Goal: Information Seeking & Learning: Learn about a topic

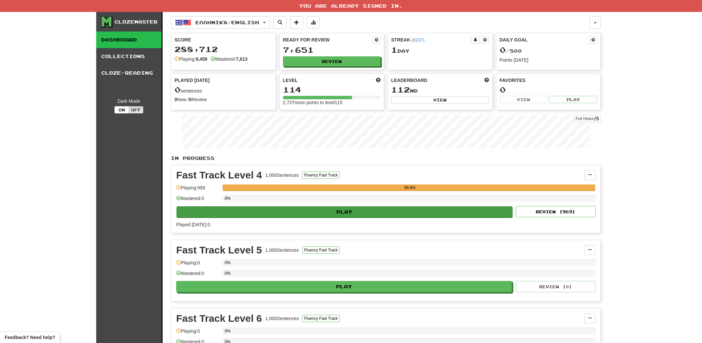
click at [337, 213] on button "Play" at bounding box center [344, 211] width 336 height 11
select select "**"
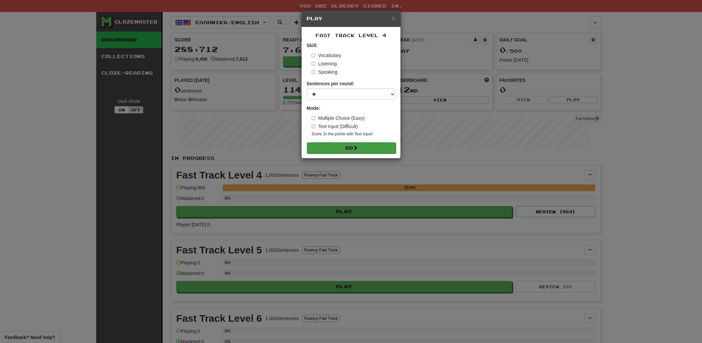
click at [354, 150] on button "Go" at bounding box center [351, 147] width 89 height 11
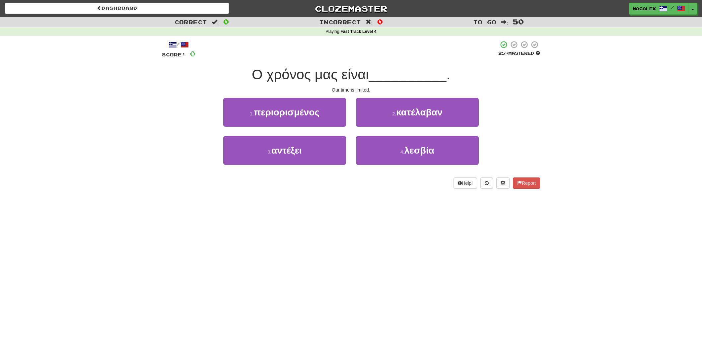
click at [274, 114] on span "περιορισμένος" at bounding box center [287, 112] width 66 height 10
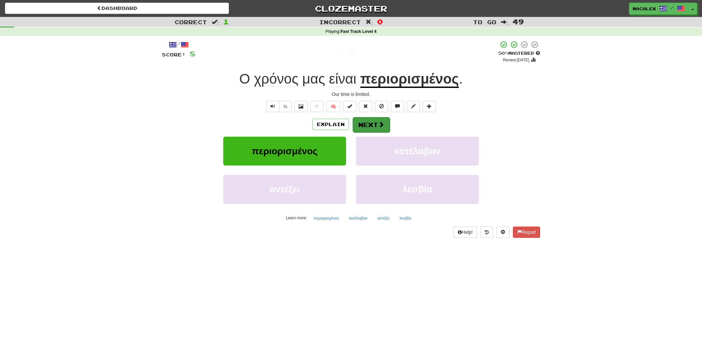
click at [372, 126] on button "Next" at bounding box center [371, 124] width 37 height 15
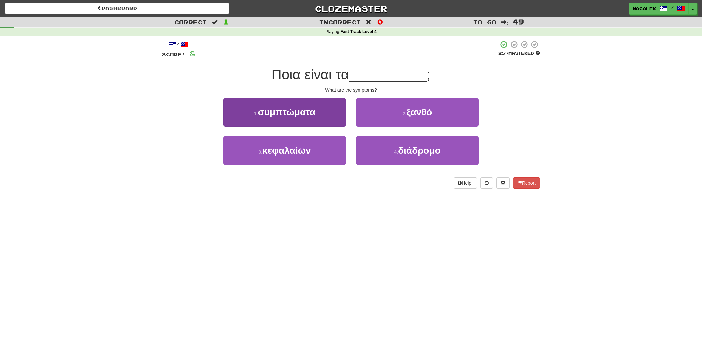
click at [279, 117] on button "1 . συμπτώματα" at bounding box center [284, 112] width 123 height 29
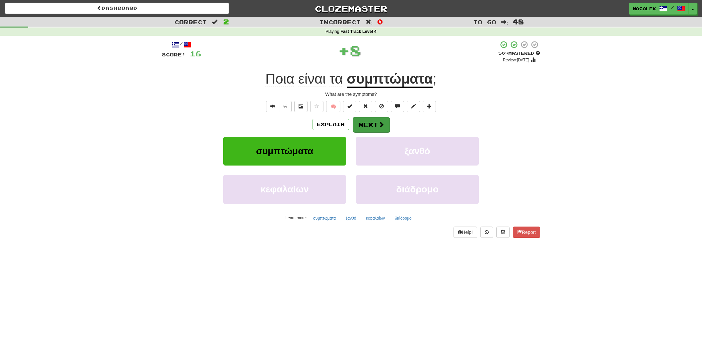
click at [368, 122] on button "Next" at bounding box center [371, 124] width 37 height 15
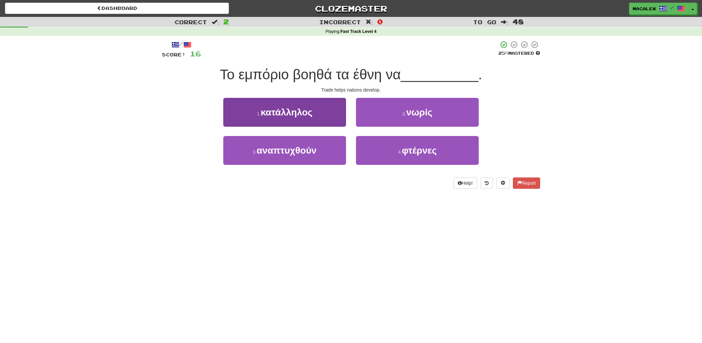
click at [288, 152] on span "αναπτυχθούν" at bounding box center [287, 150] width 60 height 10
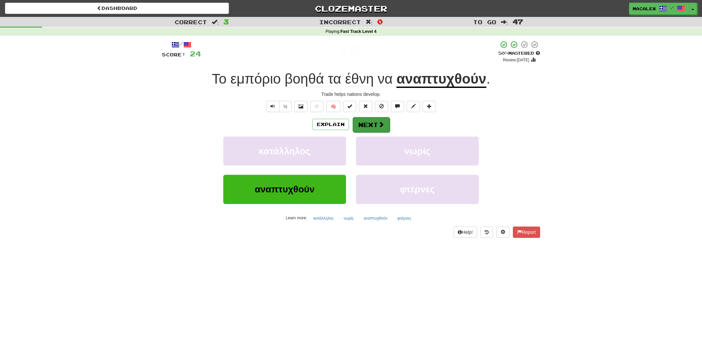
click at [372, 124] on button "Next" at bounding box center [371, 124] width 37 height 15
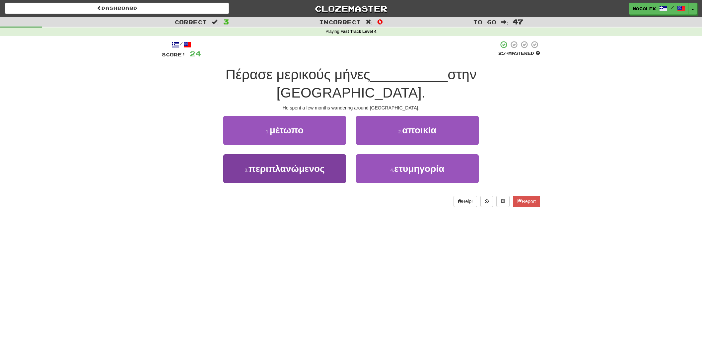
click at [281, 163] on span "περιπλανώμενος" at bounding box center [286, 168] width 76 height 10
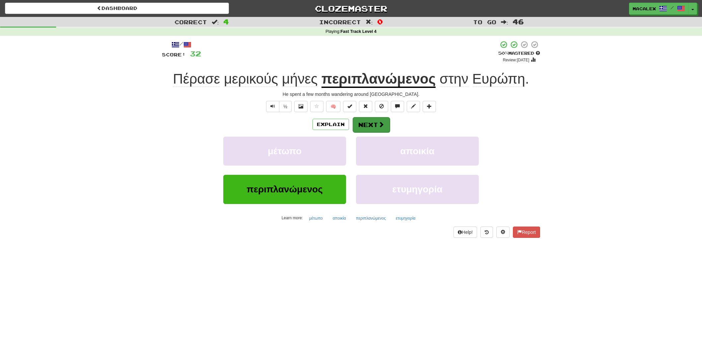
click at [379, 125] on span at bounding box center [381, 124] width 6 height 6
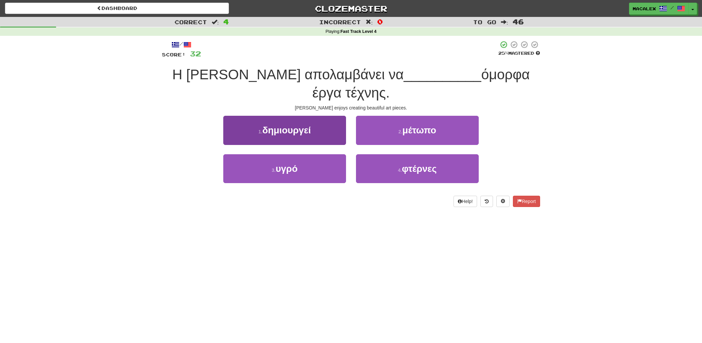
click at [292, 119] on button "1 . δημιουργεί" at bounding box center [284, 130] width 123 height 29
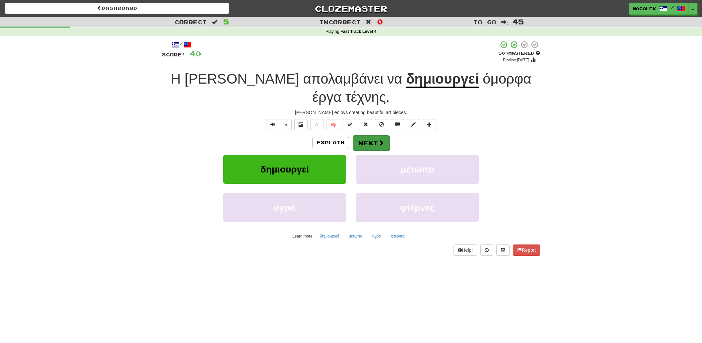
click at [366, 135] on button "Next" at bounding box center [371, 142] width 37 height 15
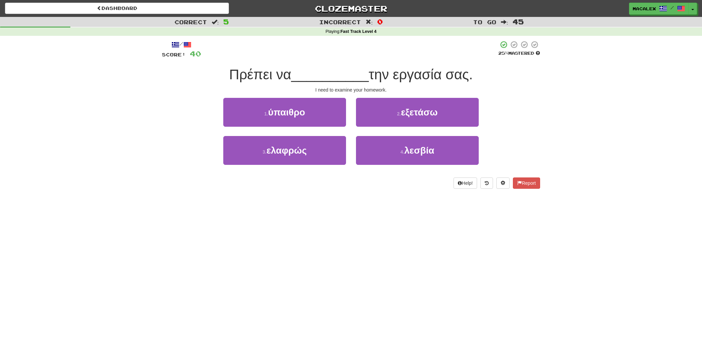
click at [399, 115] on small "2 ." at bounding box center [399, 113] width 4 height 5
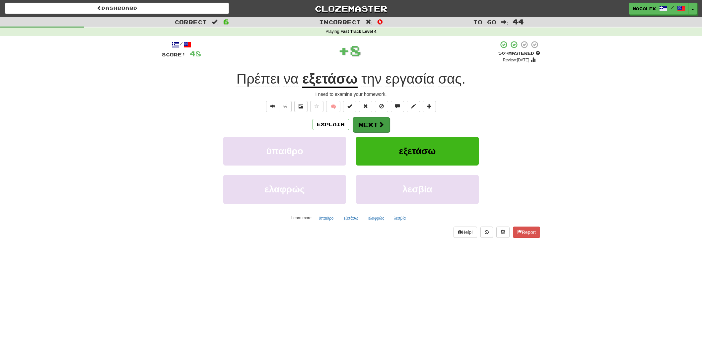
click at [373, 125] on button "Next" at bounding box center [371, 124] width 37 height 15
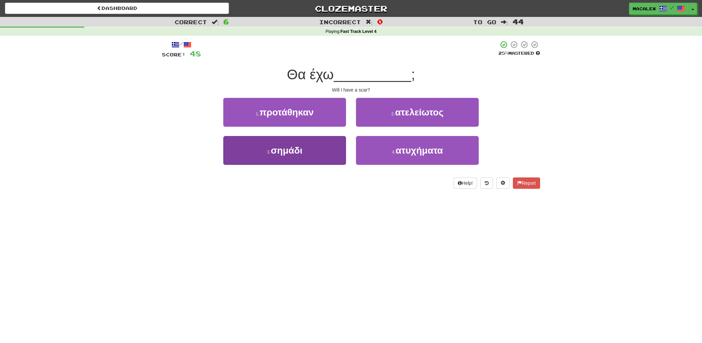
click at [295, 152] on span "σημάδι" at bounding box center [287, 150] width 32 height 10
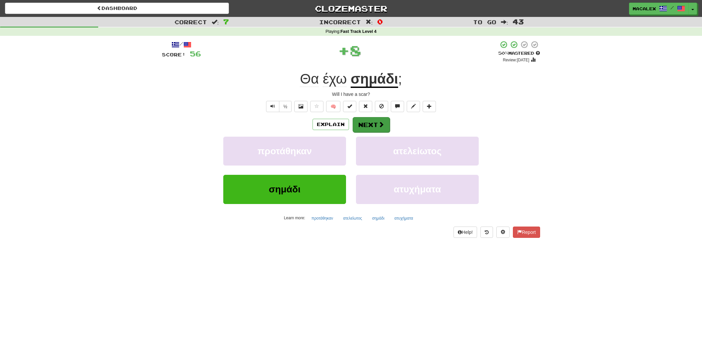
click at [366, 126] on button "Next" at bounding box center [371, 124] width 37 height 15
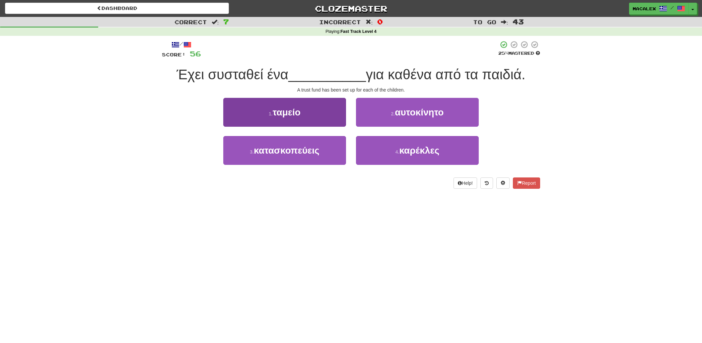
click at [288, 112] on span "ταμείο" at bounding box center [287, 112] width 28 height 10
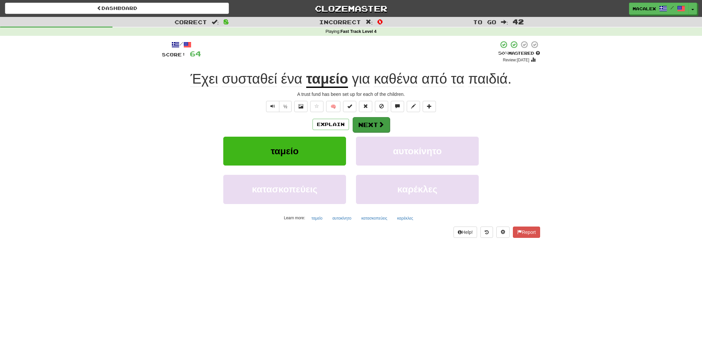
click at [376, 124] on button "Next" at bounding box center [371, 124] width 37 height 15
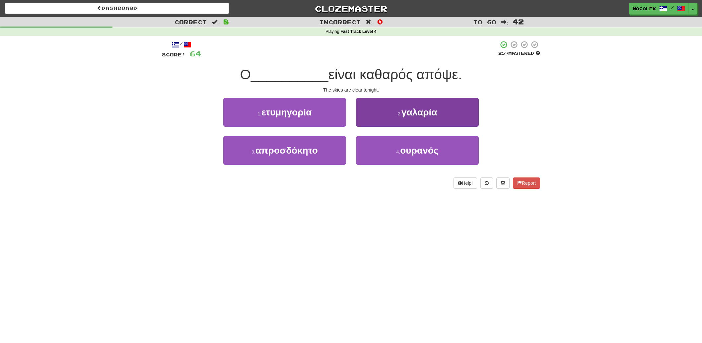
click at [408, 154] on span "ουρανός" at bounding box center [419, 150] width 38 height 10
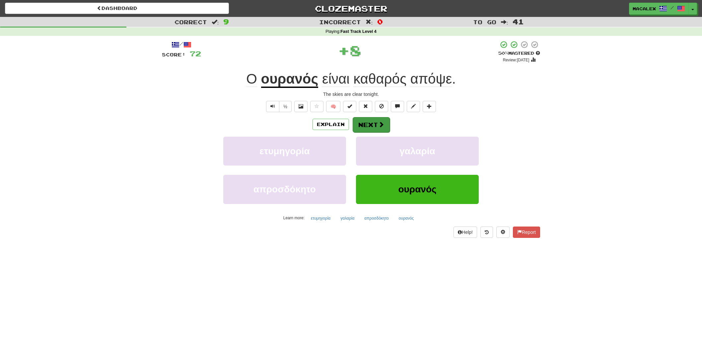
click at [361, 125] on button "Next" at bounding box center [371, 124] width 37 height 15
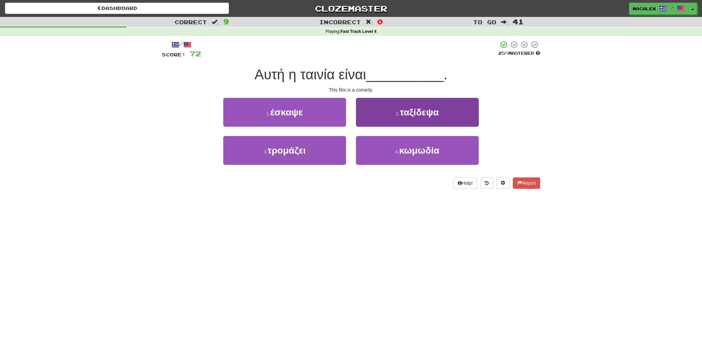
click at [393, 149] on button "4 . κωμωδία" at bounding box center [417, 150] width 123 height 29
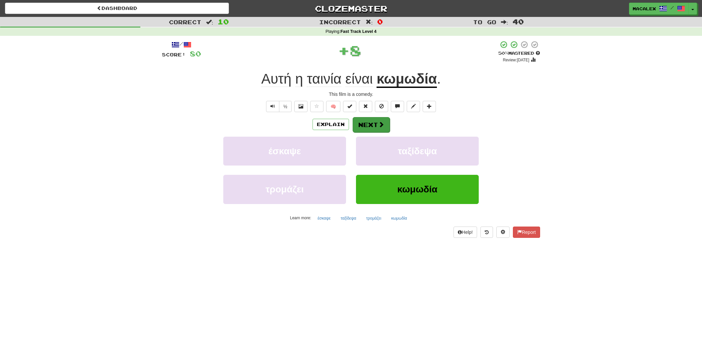
click at [370, 126] on button "Next" at bounding box center [371, 124] width 37 height 15
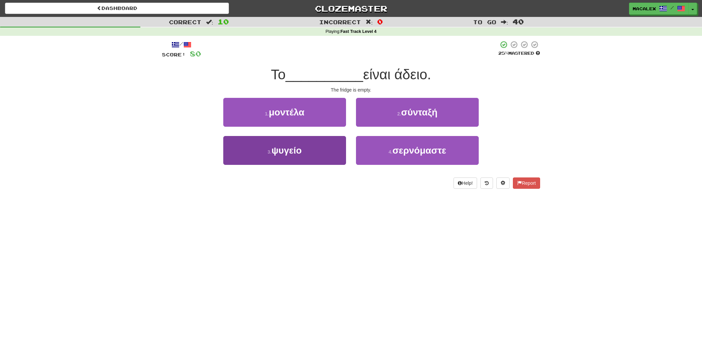
click at [278, 152] on span "ψυγείο" at bounding box center [286, 150] width 30 height 10
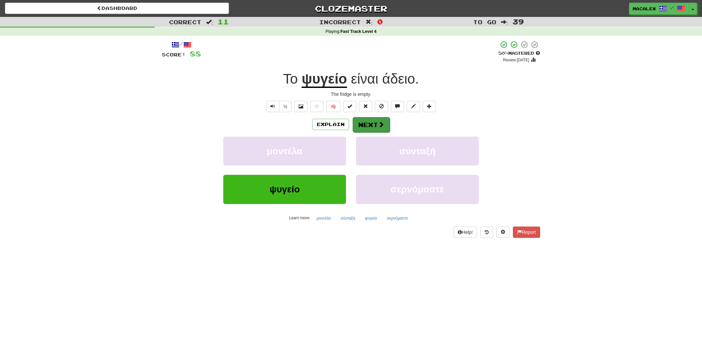
click at [376, 126] on button "Next" at bounding box center [371, 124] width 37 height 15
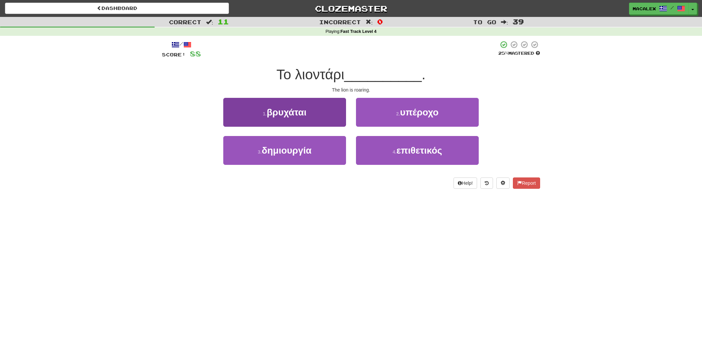
click at [283, 114] on span "βρυχάται" at bounding box center [287, 112] width 40 height 10
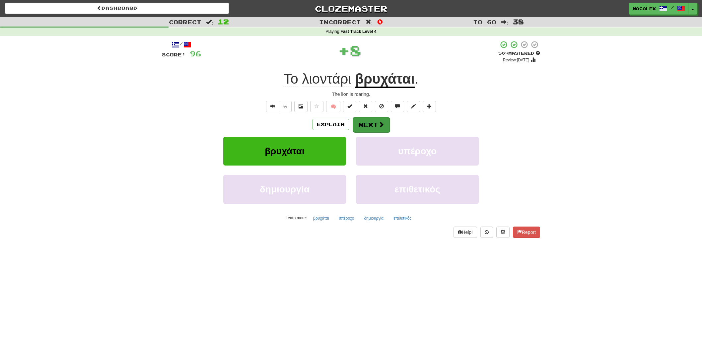
click at [369, 125] on button "Next" at bounding box center [371, 124] width 37 height 15
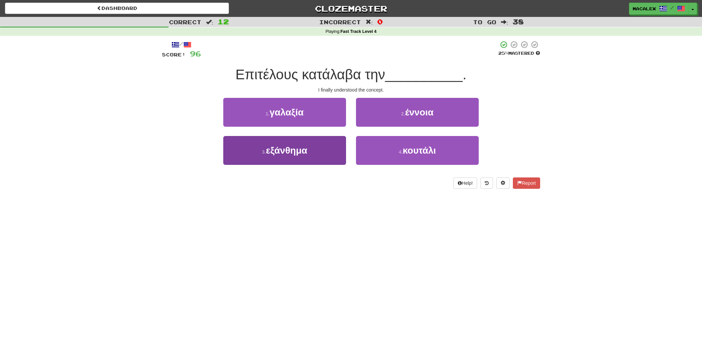
click at [287, 151] on span "εξάνθημα" at bounding box center [286, 150] width 41 height 10
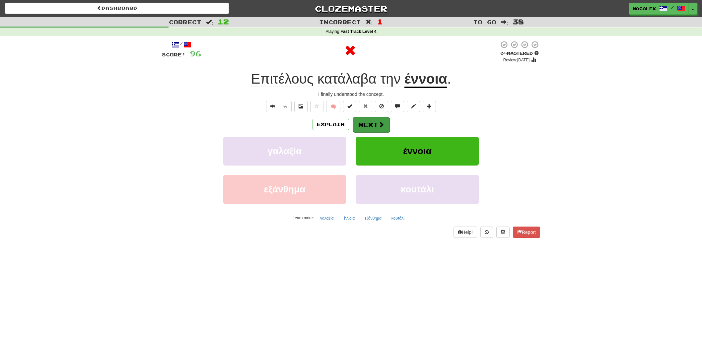
click at [374, 121] on button "Next" at bounding box center [371, 124] width 37 height 15
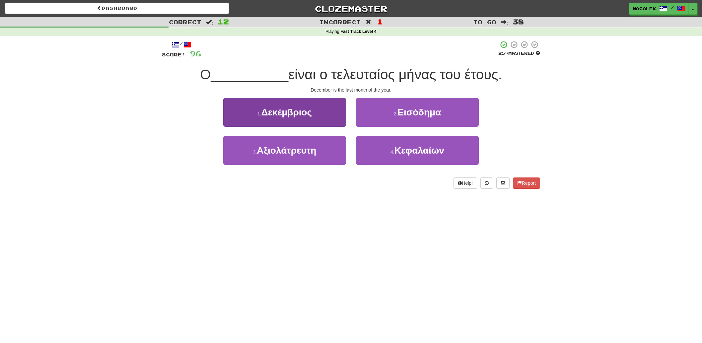
click at [252, 120] on button "1 . Δεκέμβριος" at bounding box center [284, 112] width 123 height 29
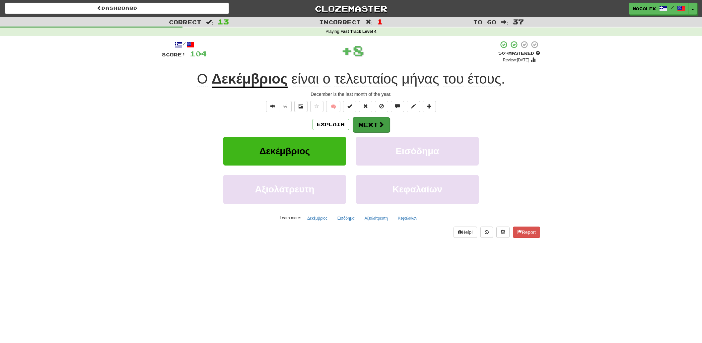
click at [373, 123] on button "Next" at bounding box center [371, 124] width 37 height 15
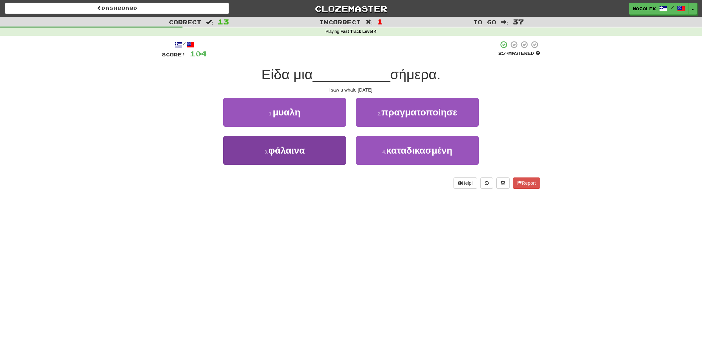
click at [293, 154] on span "φάλαινα" at bounding box center [286, 150] width 36 height 10
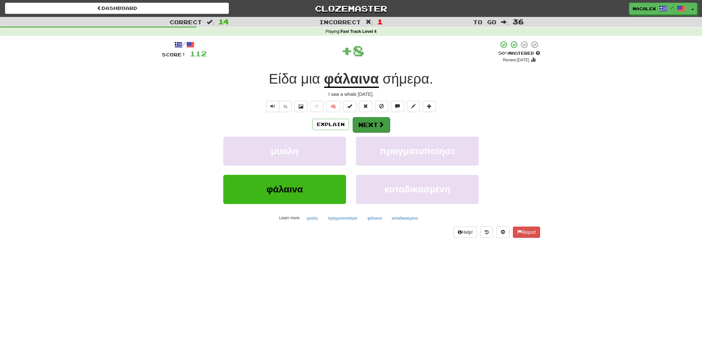
click at [366, 125] on button "Next" at bounding box center [371, 124] width 37 height 15
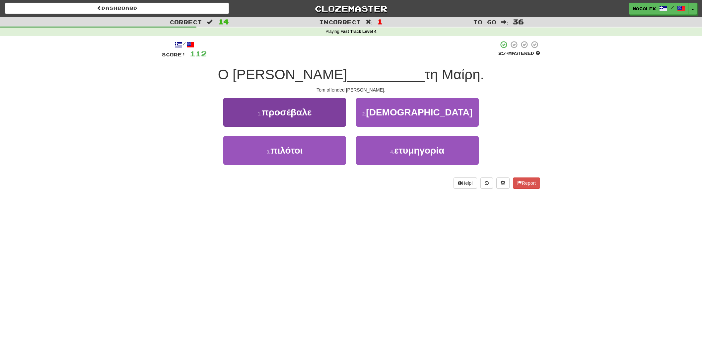
click at [270, 113] on span "προσέβαλε" at bounding box center [286, 112] width 50 height 10
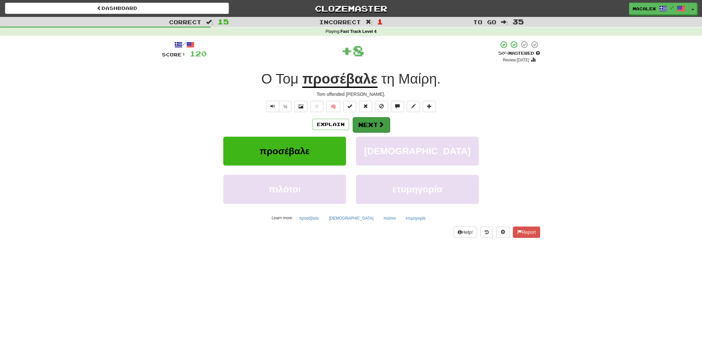
scroll to position [2, 0]
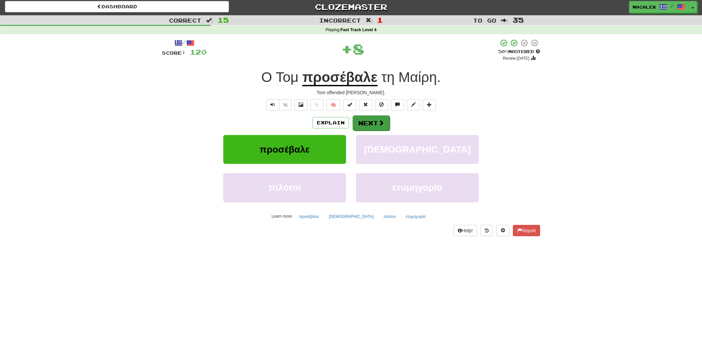
click at [372, 126] on button "Next" at bounding box center [371, 122] width 37 height 15
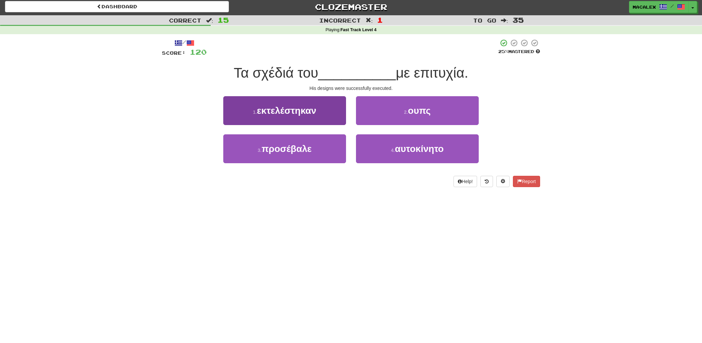
click at [281, 112] on span "εκτελέστηκαν" at bounding box center [286, 110] width 59 height 10
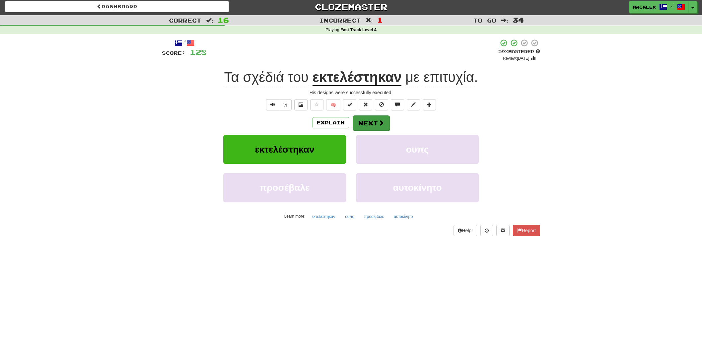
click at [374, 123] on button "Next" at bounding box center [371, 122] width 37 height 15
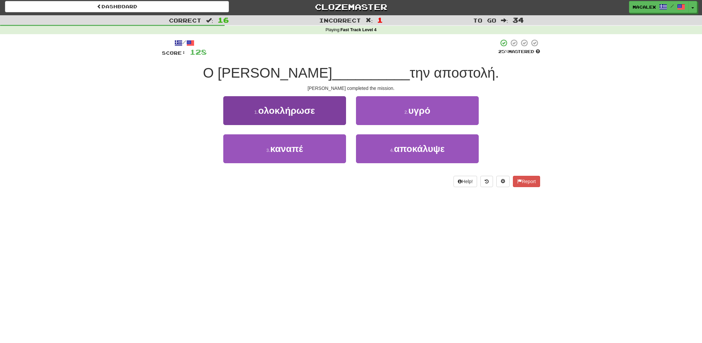
click at [284, 111] on span "ολοκλήρωσε" at bounding box center [286, 110] width 57 height 10
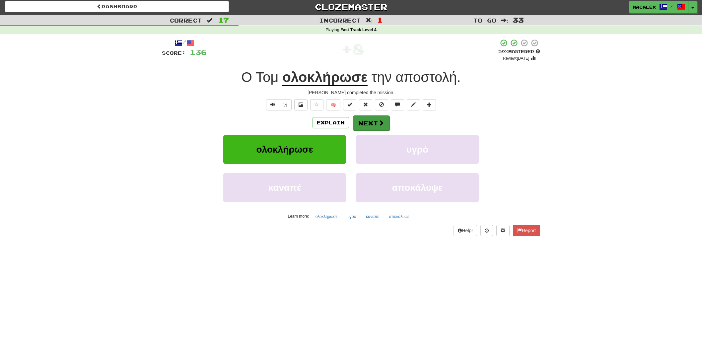
click at [373, 123] on button "Next" at bounding box center [371, 122] width 37 height 15
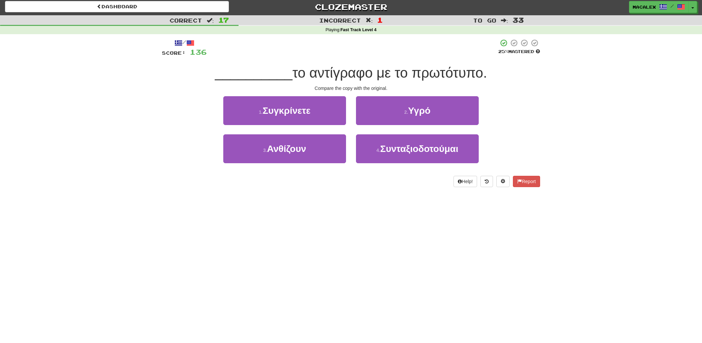
click at [281, 114] on span "Συγκρίνετε" at bounding box center [287, 110] width 48 height 10
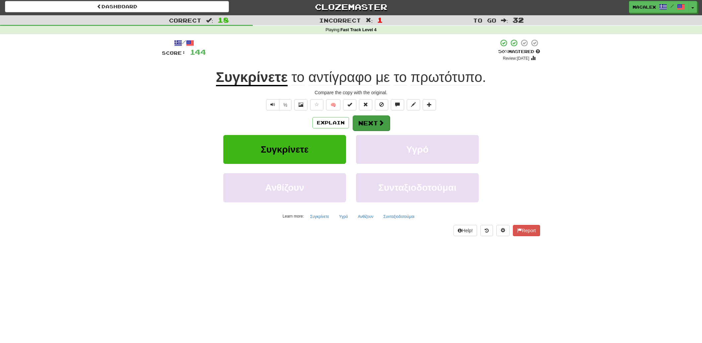
click at [371, 122] on button "Next" at bounding box center [371, 122] width 37 height 15
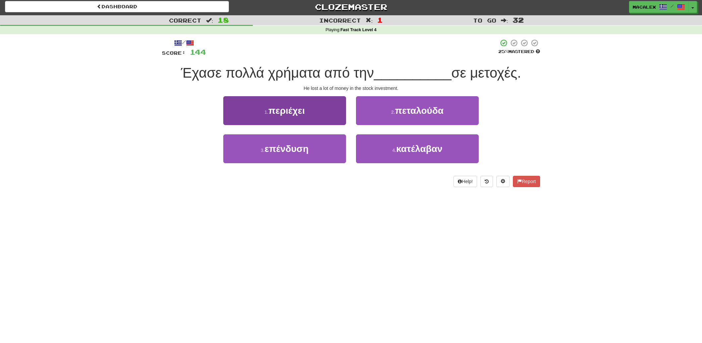
click at [286, 150] on span "επένδυση" at bounding box center [287, 149] width 44 height 10
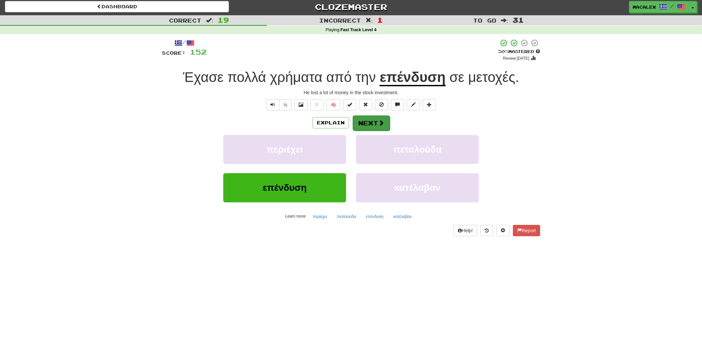
click at [369, 123] on button "Next" at bounding box center [371, 122] width 37 height 15
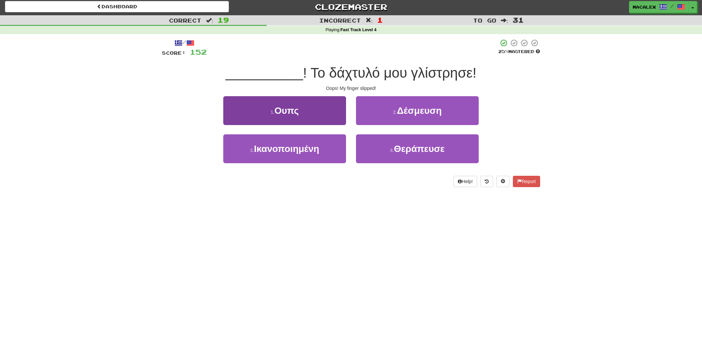
click at [333, 118] on button "1 . Ουπς" at bounding box center [284, 110] width 123 height 29
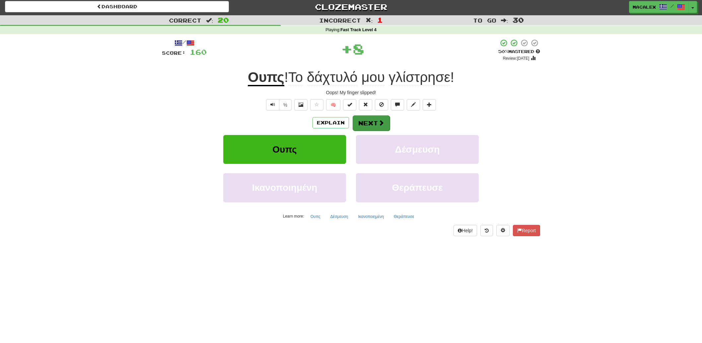
click at [366, 122] on button "Next" at bounding box center [371, 122] width 37 height 15
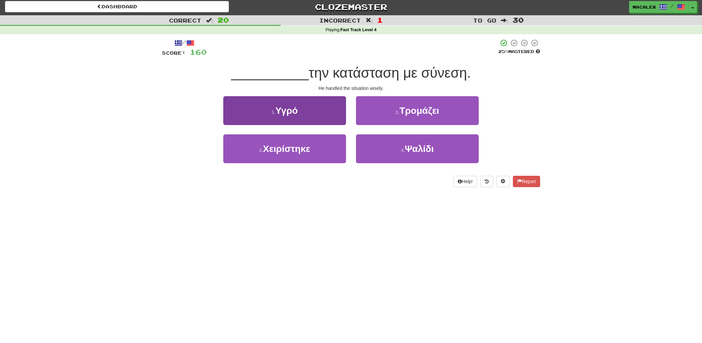
click at [280, 151] on span "Χειρίστηκε" at bounding box center [286, 149] width 47 height 10
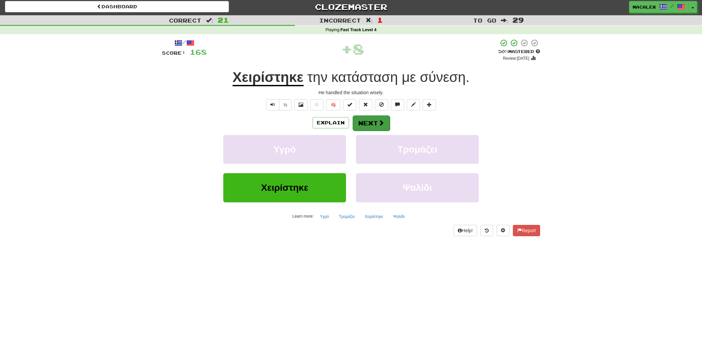
click at [378, 123] on span at bounding box center [381, 123] width 6 height 6
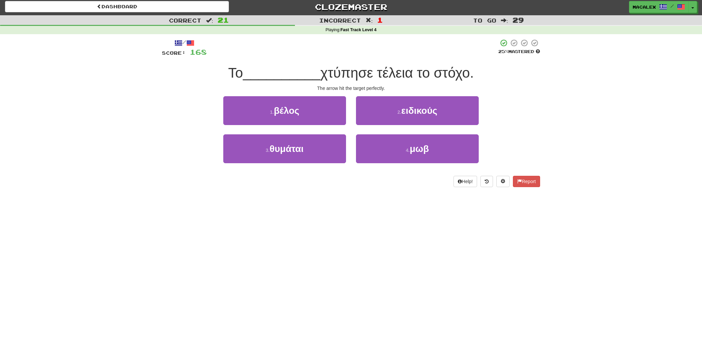
drag, startPoint x: 288, startPoint y: 112, endPoint x: 158, endPoint y: 104, distance: 129.9
click at [158, 104] on div "/ Score: 168 25 % Mastered Το __________ χτύπησε τέλεια το στόχο. The arrow hit…" at bounding box center [351, 115] width 388 height 162
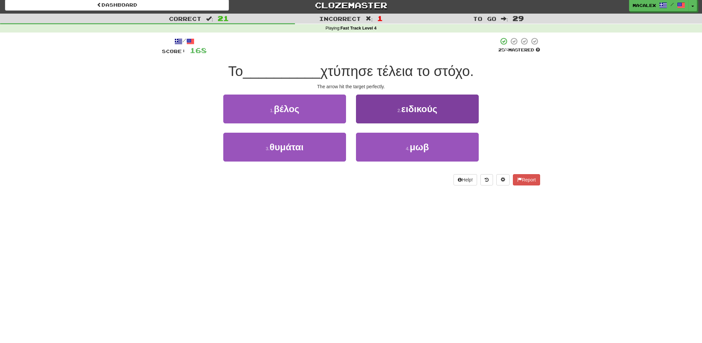
click at [403, 109] on span "ειδικούς" at bounding box center [419, 109] width 36 height 10
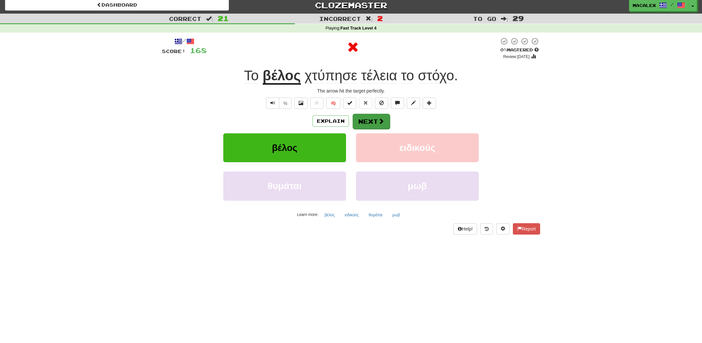
scroll to position [2, 0]
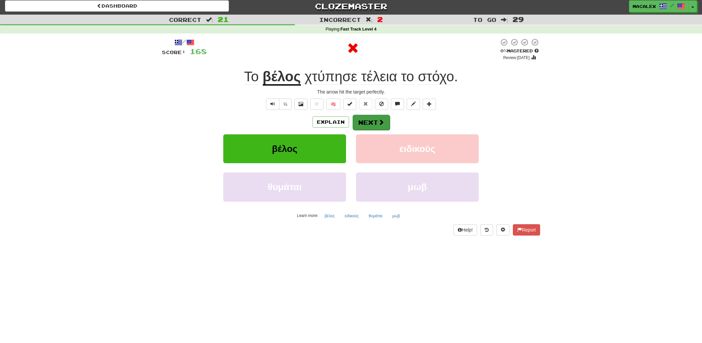
click at [381, 119] on span at bounding box center [381, 122] width 6 height 6
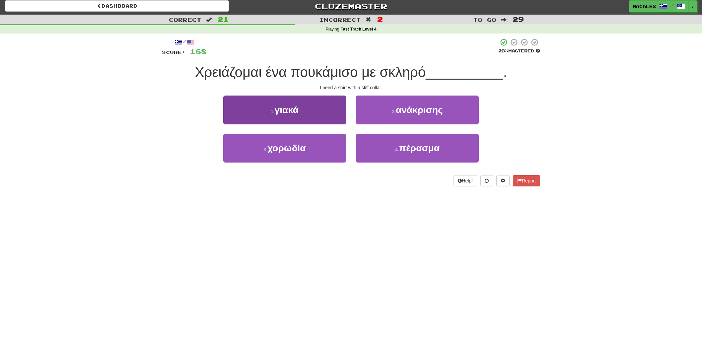
click at [303, 147] on span "χορωδία" at bounding box center [286, 148] width 38 height 10
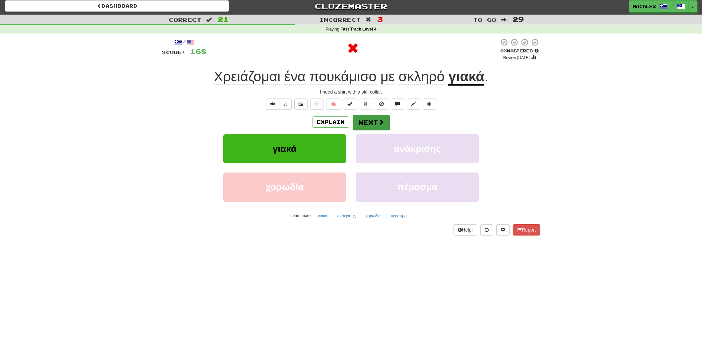
click at [380, 122] on span at bounding box center [381, 122] width 6 height 6
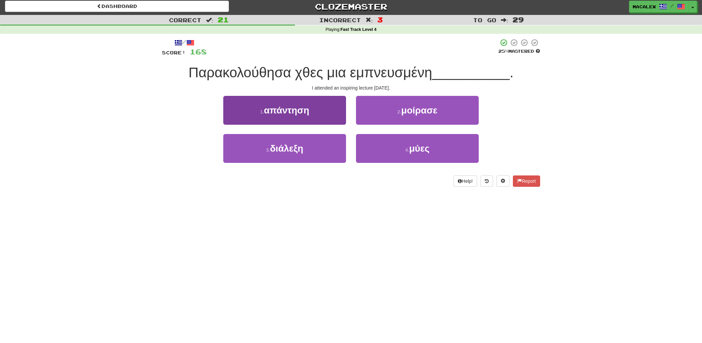
click at [269, 112] on span "απάντηση" at bounding box center [286, 110] width 45 height 10
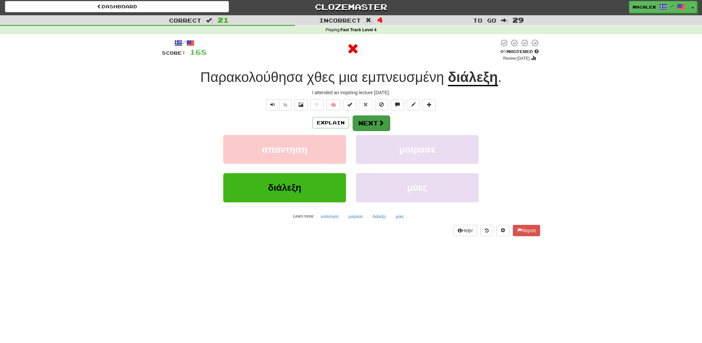
click at [364, 126] on button "Next" at bounding box center [371, 122] width 37 height 15
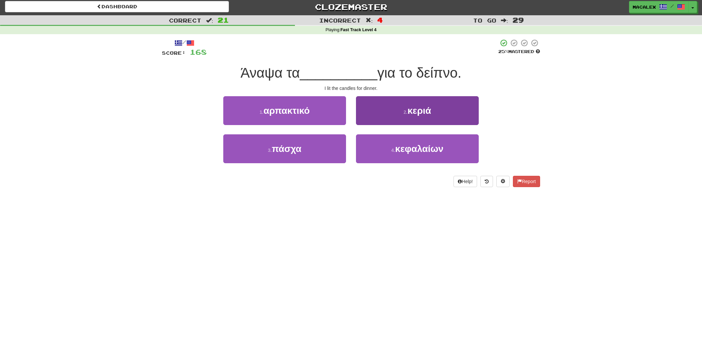
click at [412, 117] on button "2 . κεριά" at bounding box center [417, 110] width 123 height 29
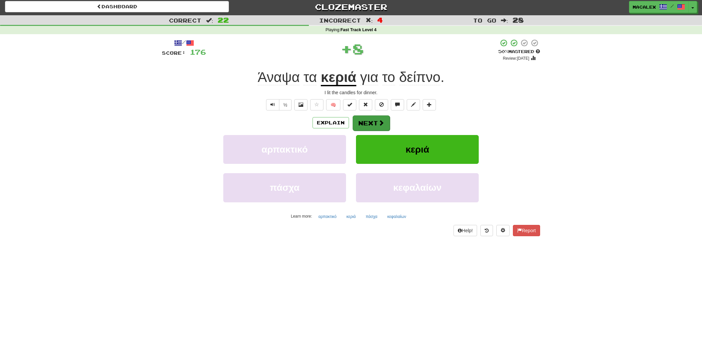
click at [378, 123] on span at bounding box center [381, 123] width 6 height 6
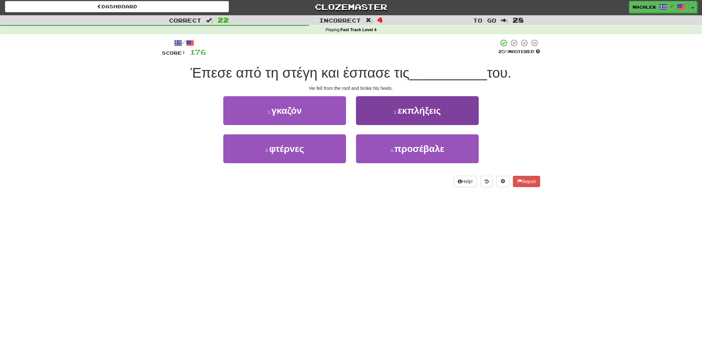
scroll to position [4, 0]
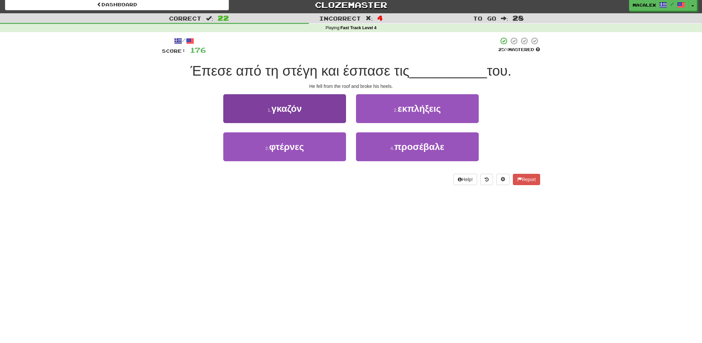
click at [281, 147] on span "φτέρνες" at bounding box center [286, 147] width 35 height 10
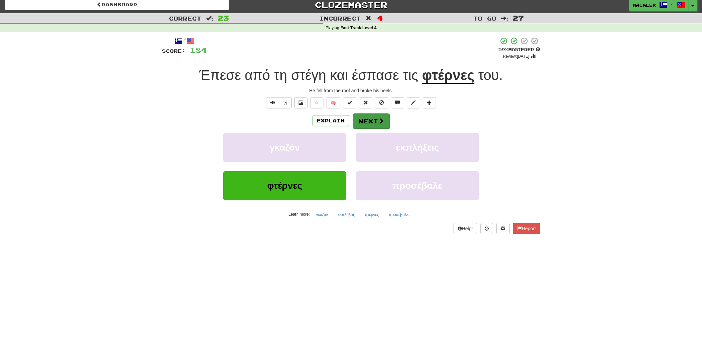
click at [369, 122] on button "Next" at bounding box center [371, 120] width 37 height 15
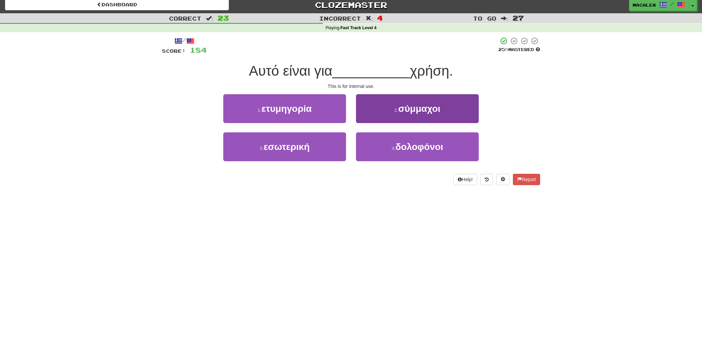
click at [408, 112] on span "σύμμαχοι" at bounding box center [419, 108] width 42 height 10
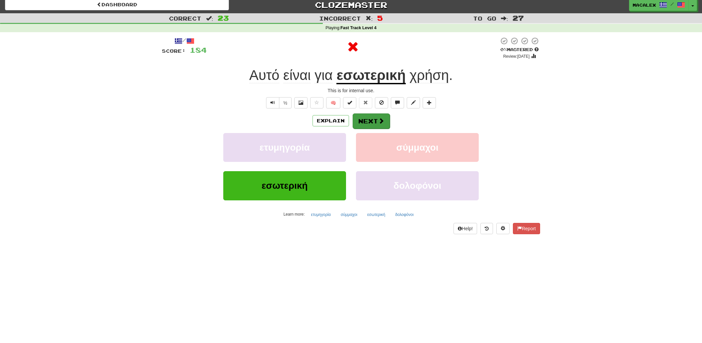
click at [371, 123] on button "Next" at bounding box center [371, 120] width 37 height 15
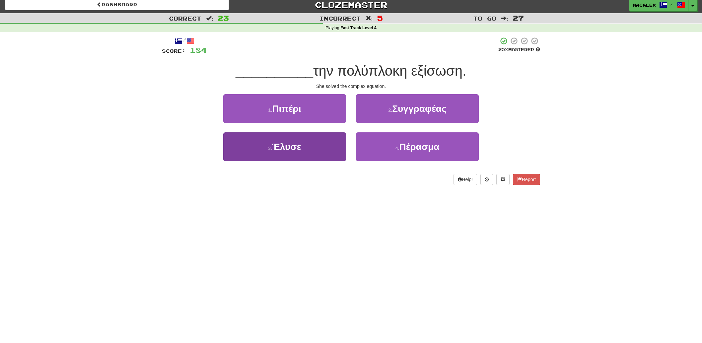
click at [285, 146] on span "Έλυσε" at bounding box center [286, 147] width 29 height 10
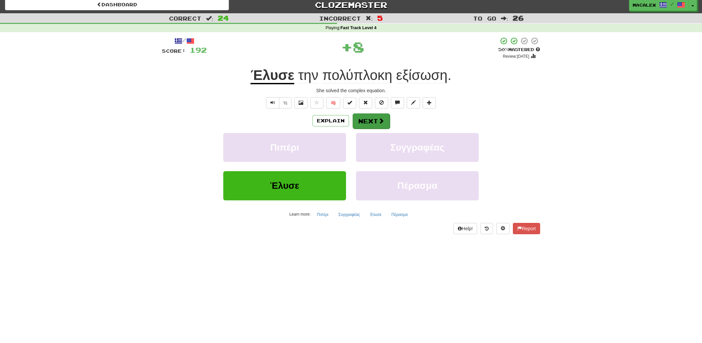
click at [372, 122] on button "Next" at bounding box center [371, 120] width 37 height 15
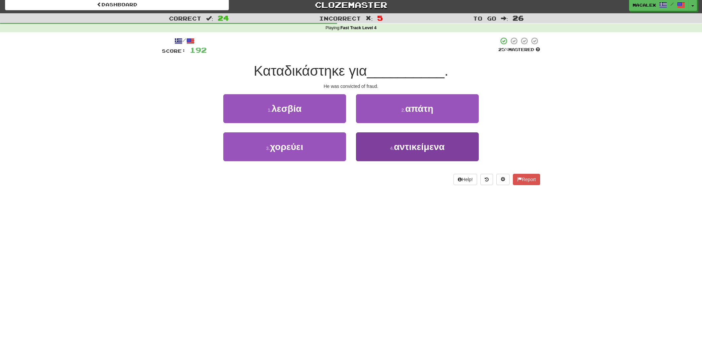
click at [409, 149] on span "αντικείμενα" at bounding box center [419, 147] width 51 height 10
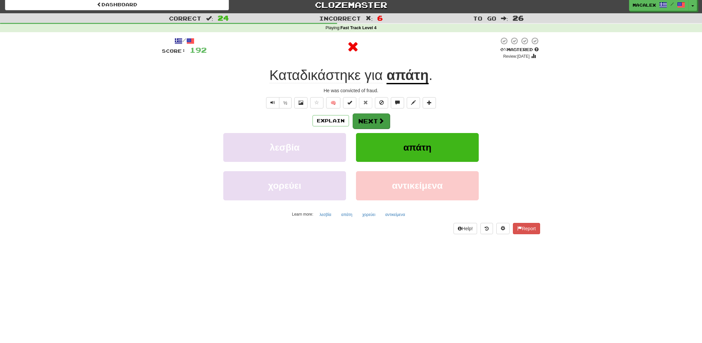
click at [376, 120] on button "Next" at bounding box center [371, 120] width 37 height 15
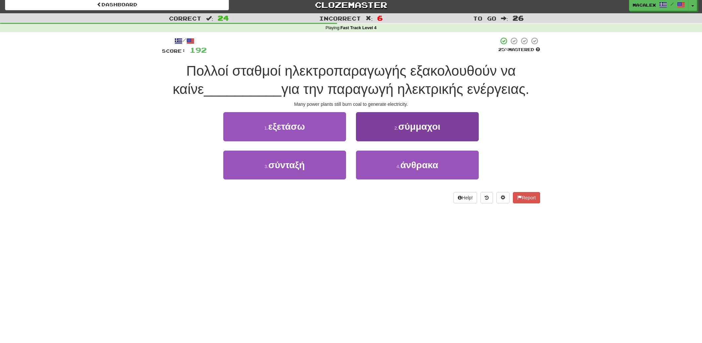
click at [417, 129] on span "σύμμαχοι" at bounding box center [419, 126] width 42 height 10
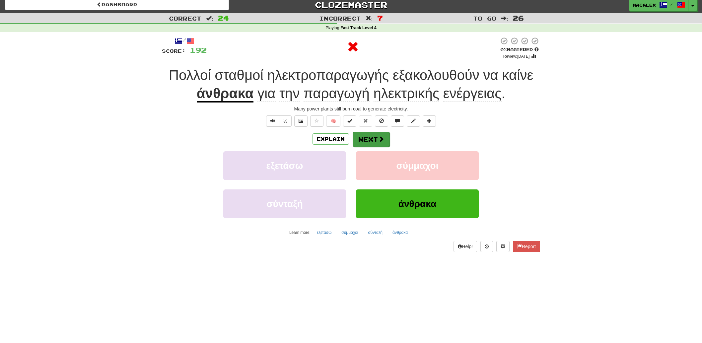
click at [362, 143] on button "Next" at bounding box center [371, 139] width 37 height 15
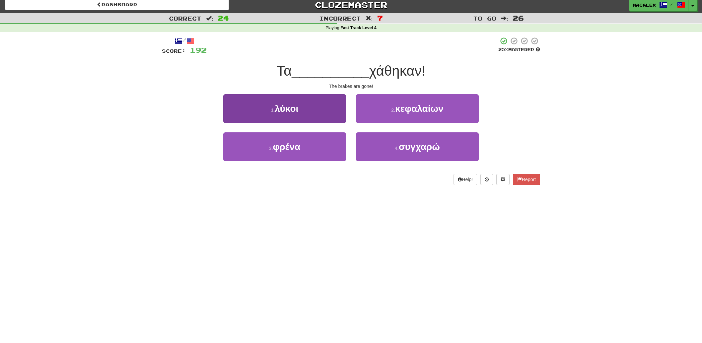
drag, startPoint x: 285, startPoint y: 150, endPoint x: 290, endPoint y: 149, distance: 6.1
click at [284, 150] on span "φρένα" at bounding box center [287, 147] width 28 height 10
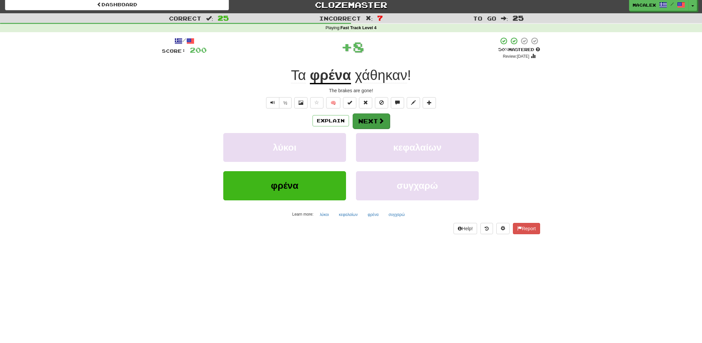
click at [365, 121] on button "Next" at bounding box center [371, 120] width 37 height 15
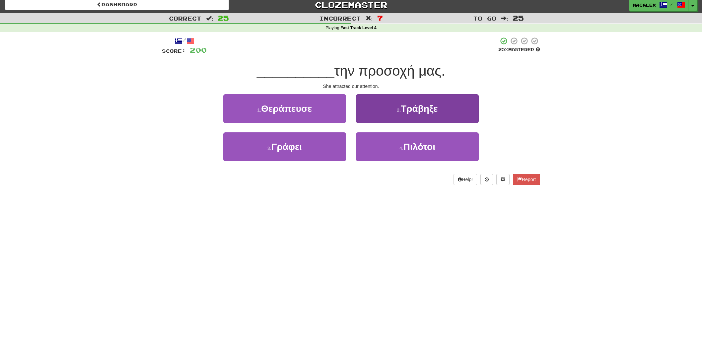
click at [410, 111] on span "Τράβηξε" at bounding box center [419, 108] width 37 height 10
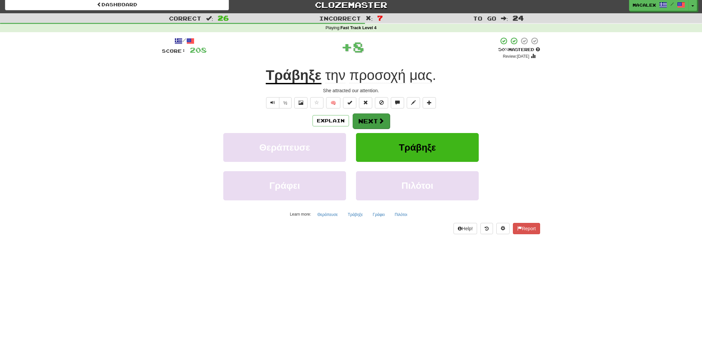
click at [372, 121] on button "Next" at bounding box center [371, 120] width 37 height 15
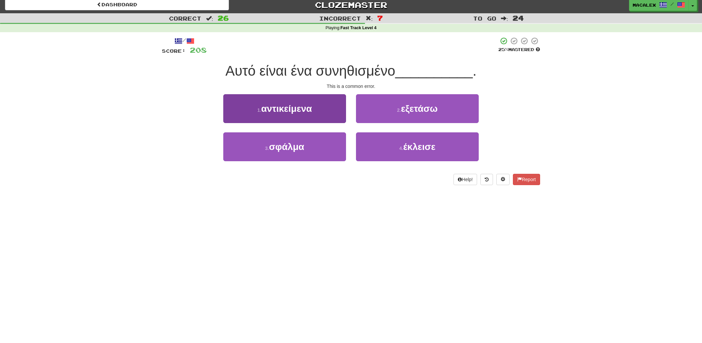
click at [285, 149] on span "σφάλμα" at bounding box center [286, 147] width 35 height 10
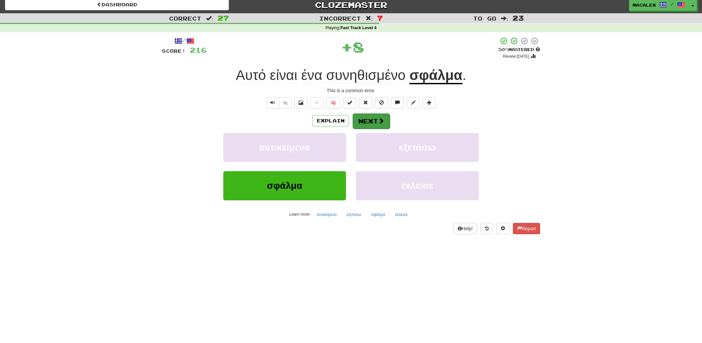
click at [367, 121] on button "Next" at bounding box center [371, 120] width 37 height 15
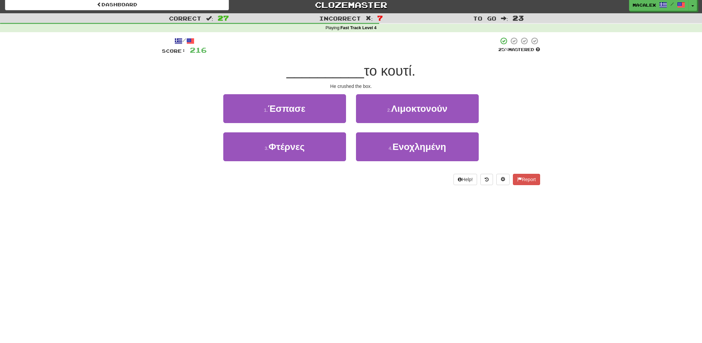
drag, startPoint x: 257, startPoint y: 107, endPoint x: 262, endPoint y: 108, distance: 5.0
click at [257, 107] on button "1 . Έσπασε" at bounding box center [284, 108] width 123 height 29
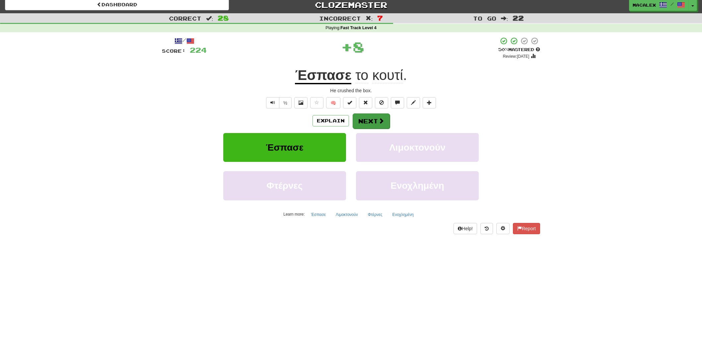
click at [359, 118] on button "Next" at bounding box center [371, 120] width 37 height 15
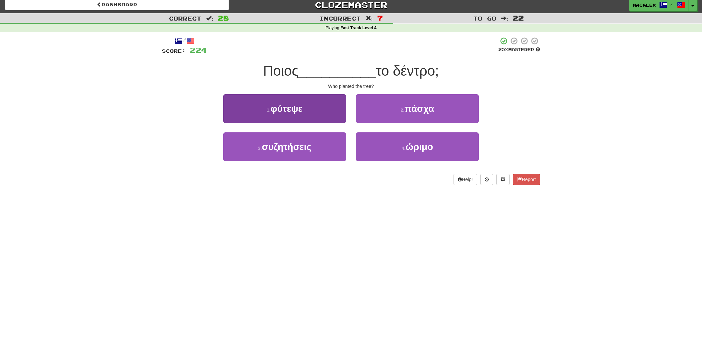
click at [275, 114] on button "1 . φύτεψε" at bounding box center [284, 108] width 123 height 29
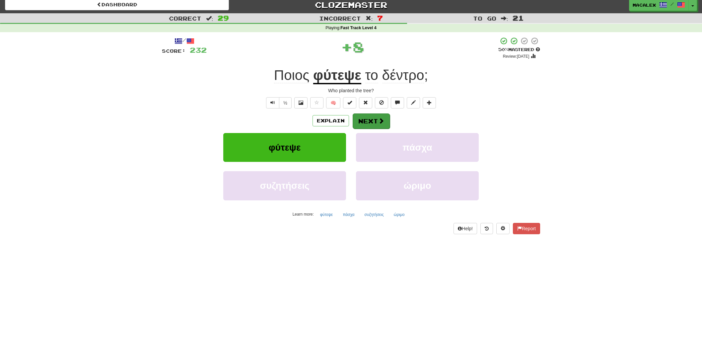
click at [363, 121] on button "Next" at bounding box center [371, 120] width 37 height 15
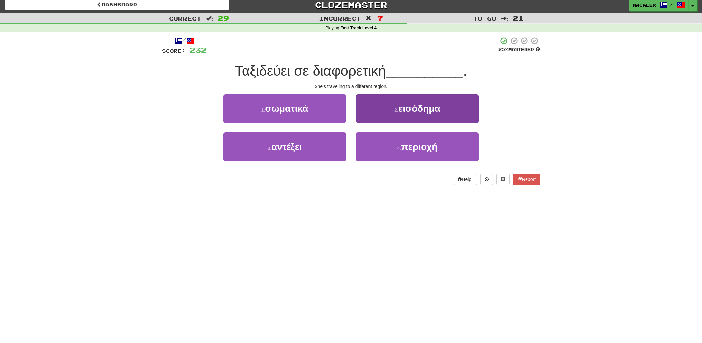
click at [408, 148] on span "περιοχή" at bounding box center [419, 147] width 36 height 10
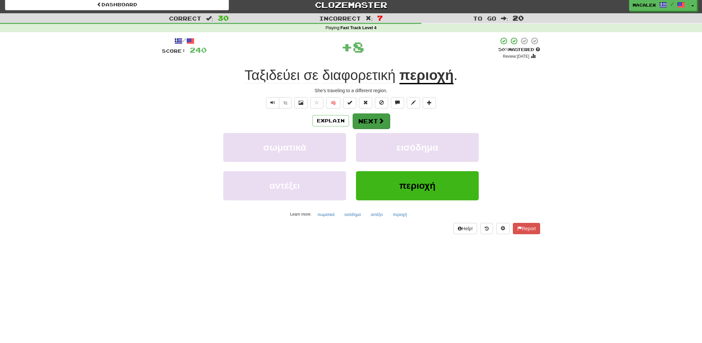
click at [358, 117] on button "Next" at bounding box center [371, 120] width 37 height 15
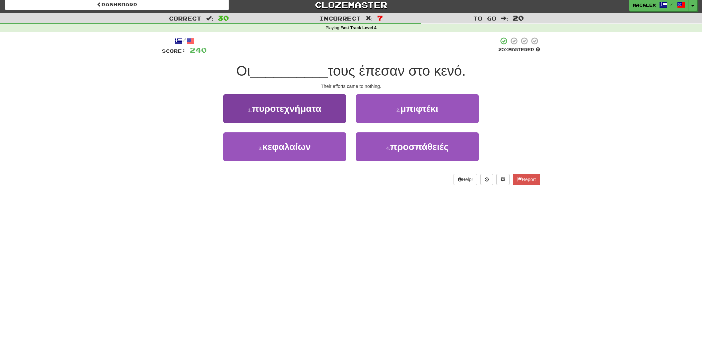
click at [268, 111] on span "πυροτεχνήματα" at bounding box center [286, 108] width 69 height 10
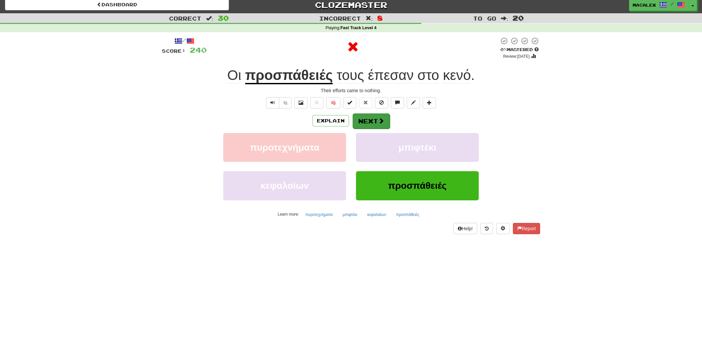
click at [382, 119] on span at bounding box center [381, 121] width 6 height 6
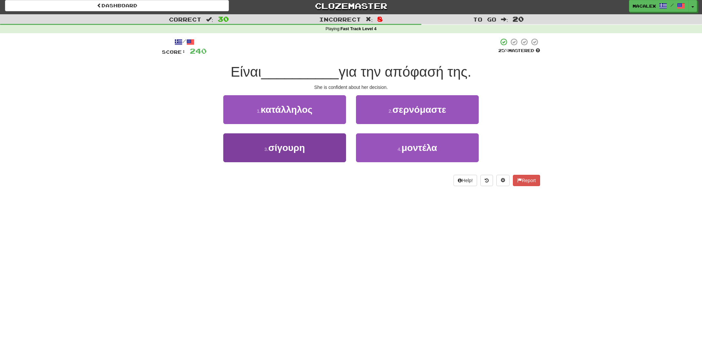
scroll to position [2, 0]
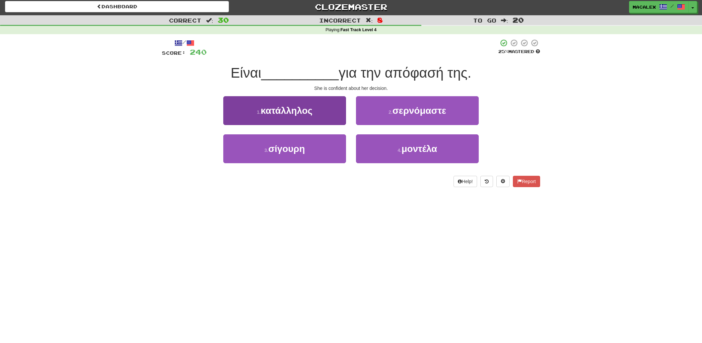
click at [291, 150] on span "σίγουρη" at bounding box center [286, 149] width 36 height 10
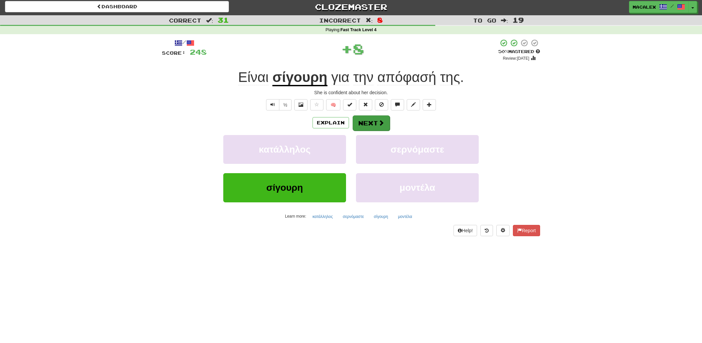
click at [370, 122] on button "Next" at bounding box center [371, 122] width 37 height 15
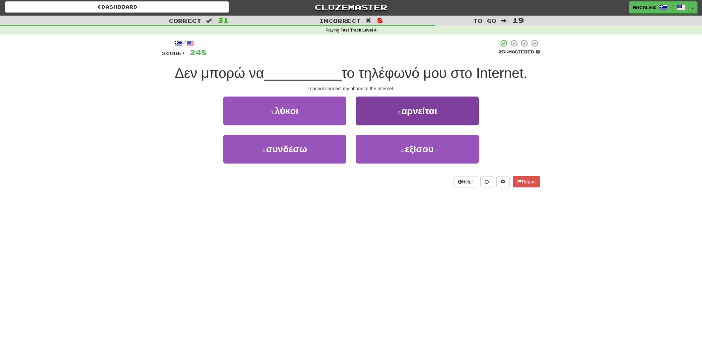
click at [415, 114] on span "αρνείται" at bounding box center [419, 111] width 36 height 10
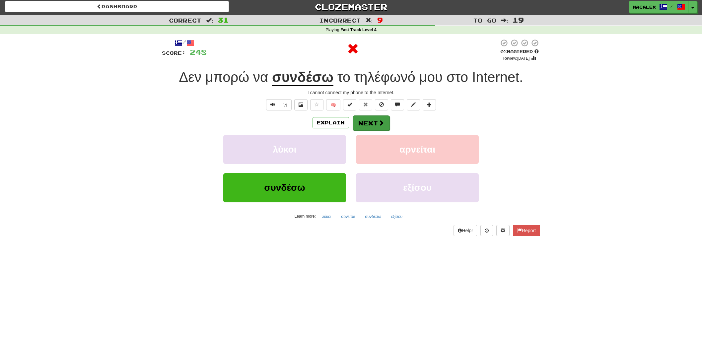
click at [369, 124] on button "Next" at bounding box center [371, 122] width 37 height 15
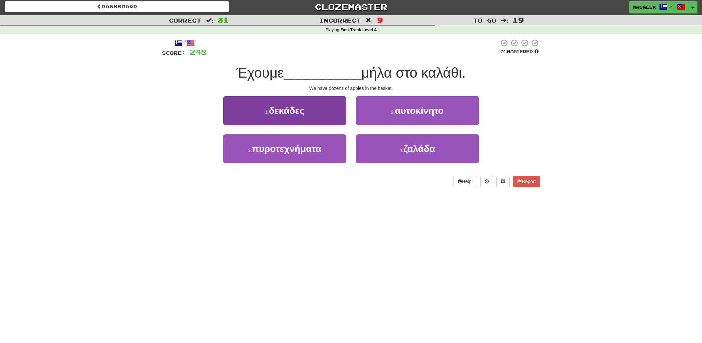
click at [265, 116] on button "1 . δεκάδες" at bounding box center [284, 110] width 123 height 29
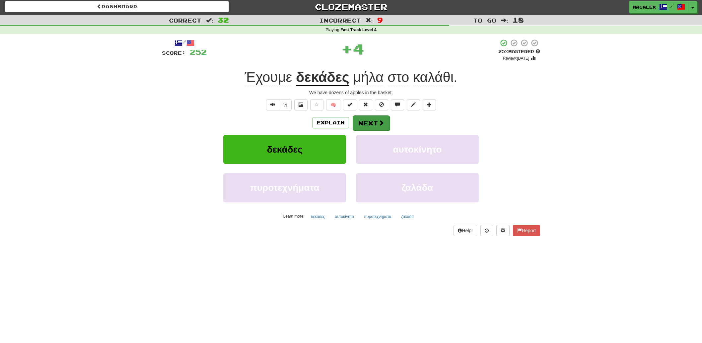
click at [365, 125] on button "Next" at bounding box center [371, 122] width 37 height 15
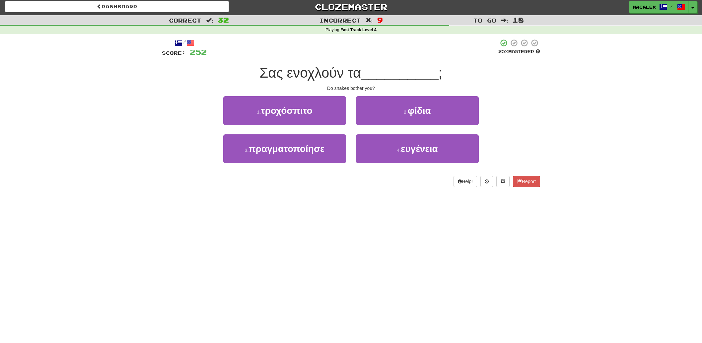
click at [379, 112] on button "2 . φίδια" at bounding box center [417, 110] width 123 height 29
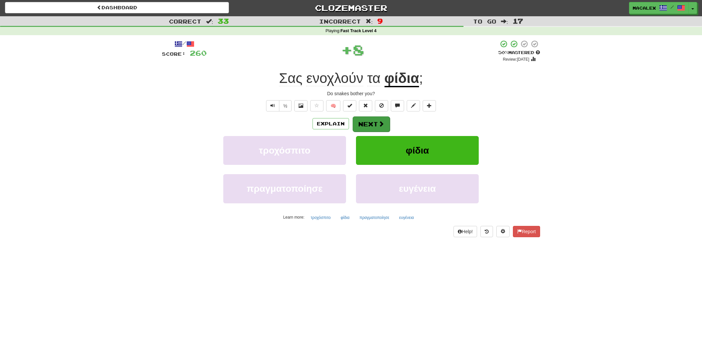
click at [365, 122] on button "Next" at bounding box center [371, 123] width 37 height 15
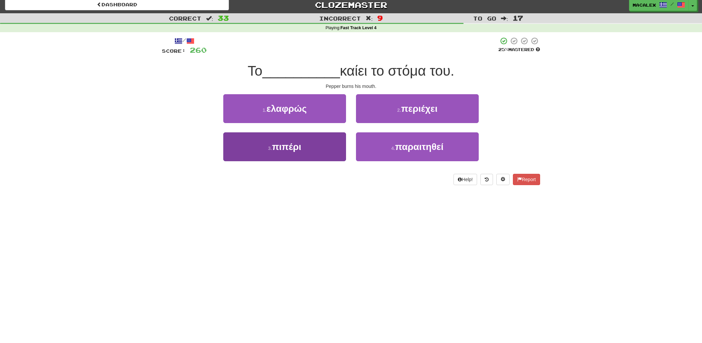
scroll to position [0, 0]
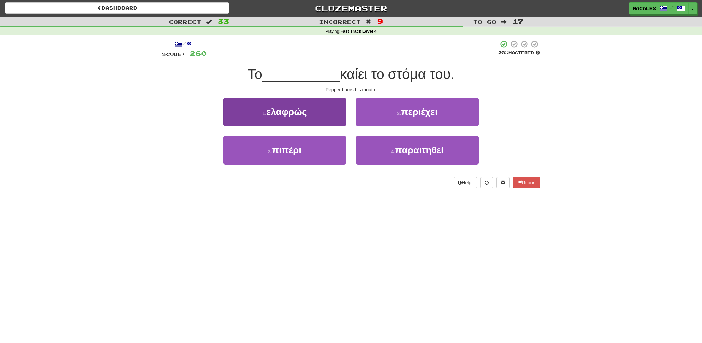
drag, startPoint x: 280, startPoint y: 151, endPoint x: 283, endPoint y: 151, distance: 3.6
click at [280, 151] on span "πιπέρι" at bounding box center [286, 150] width 29 height 10
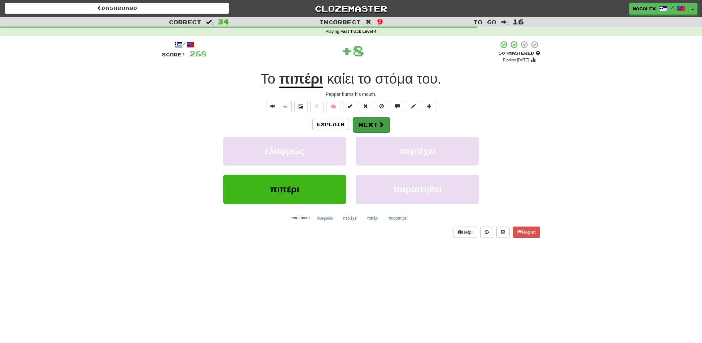
click at [374, 123] on button "Next" at bounding box center [371, 124] width 37 height 15
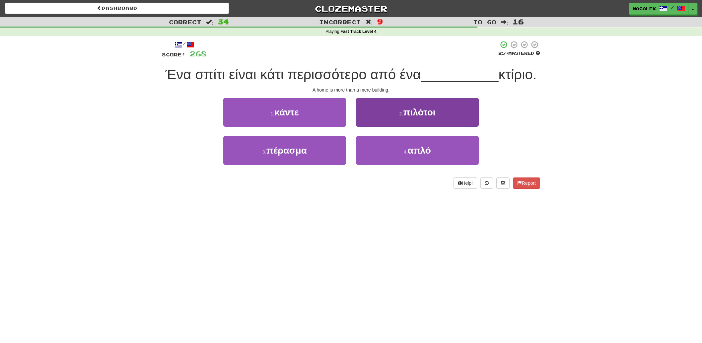
click at [405, 152] on small "4 ." at bounding box center [406, 151] width 4 height 5
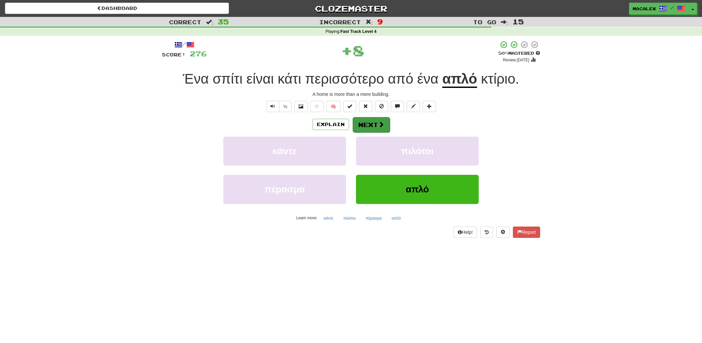
click at [367, 125] on button "Next" at bounding box center [371, 124] width 37 height 15
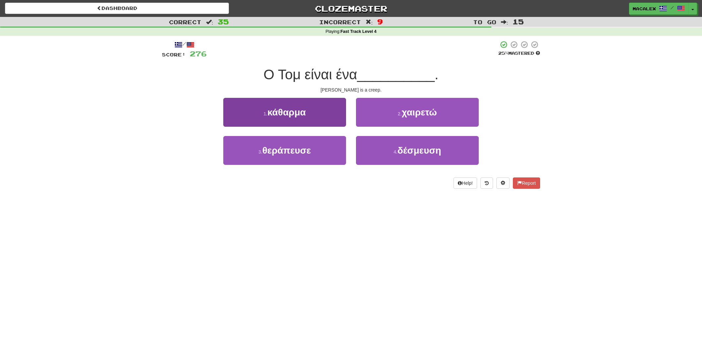
click at [279, 113] on span "κάθαρμα" at bounding box center [286, 112] width 38 height 10
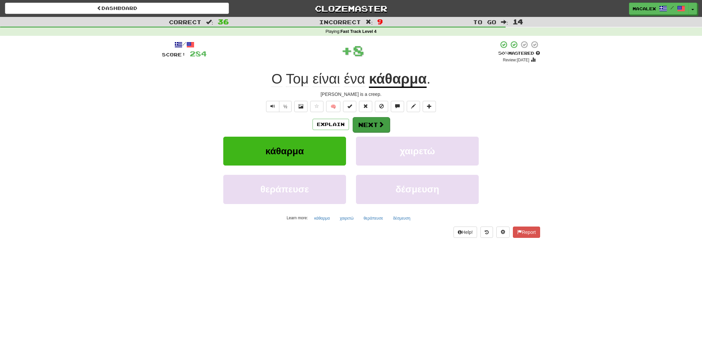
click at [368, 126] on button "Next" at bounding box center [371, 124] width 37 height 15
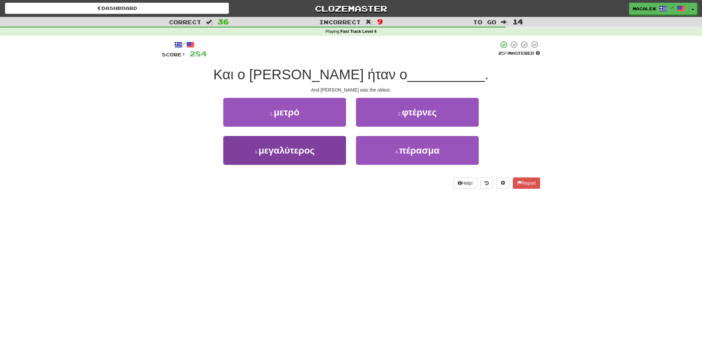
click at [302, 155] on button "3 . μεγαλύτερος" at bounding box center [284, 150] width 123 height 29
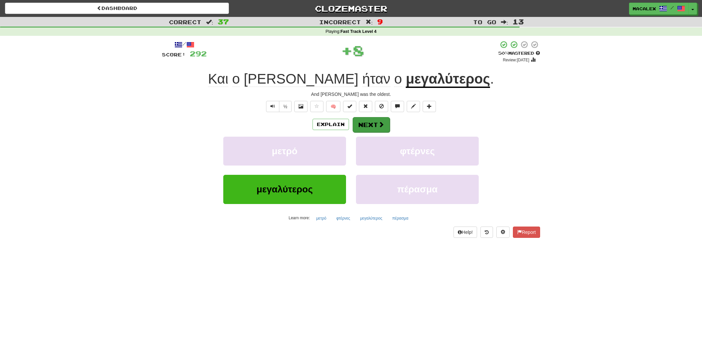
click at [370, 120] on button "Next" at bounding box center [371, 124] width 37 height 15
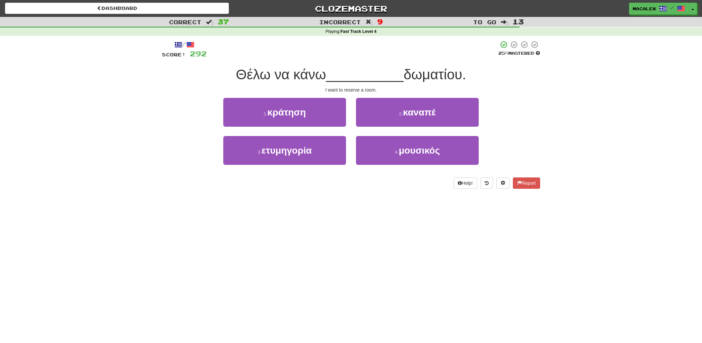
scroll to position [1, 0]
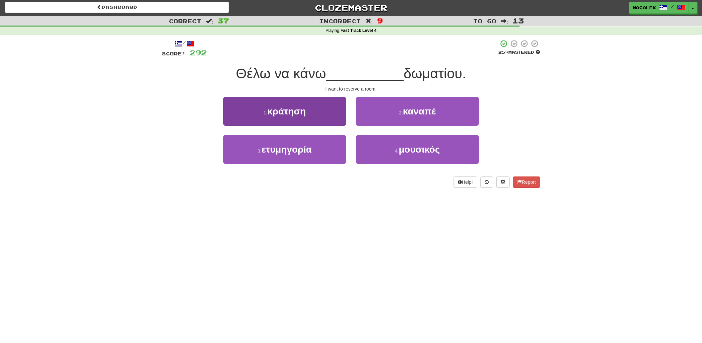
click at [256, 120] on button "1 . κράτηση" at bounding box center [284, 111] width 123 height 29
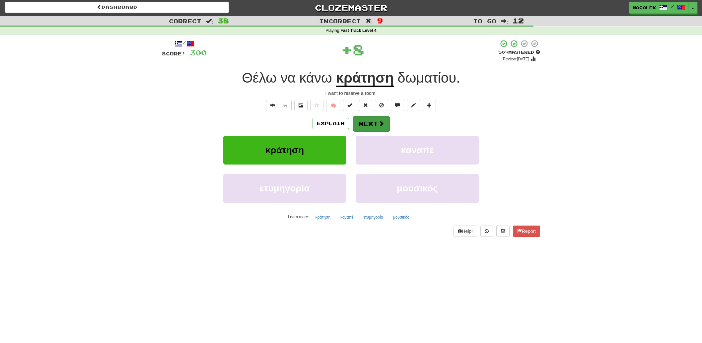
click at [375, 128] on button "Next" at bounding box center [371, 123] width 37 height 15
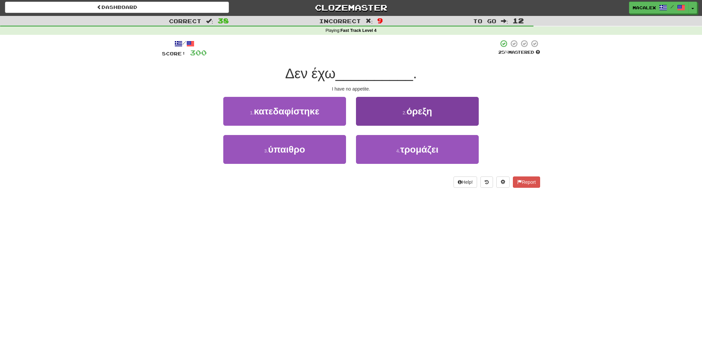
click at [378, 121] on button "2 . όρεξη" at bounding box center [417, 111] width 123 height 29
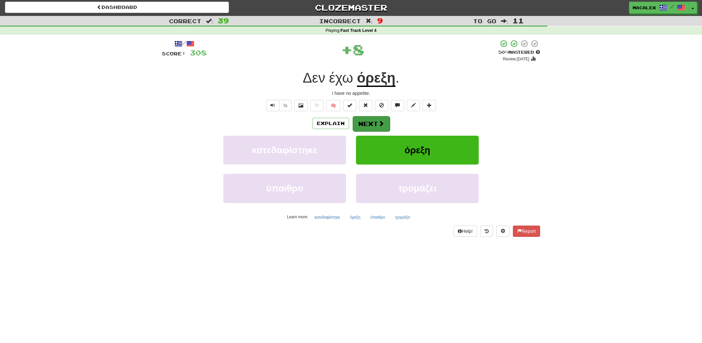
click at [372, 121] on button "Next" at bounding box center [371, 123] width 37 height 15
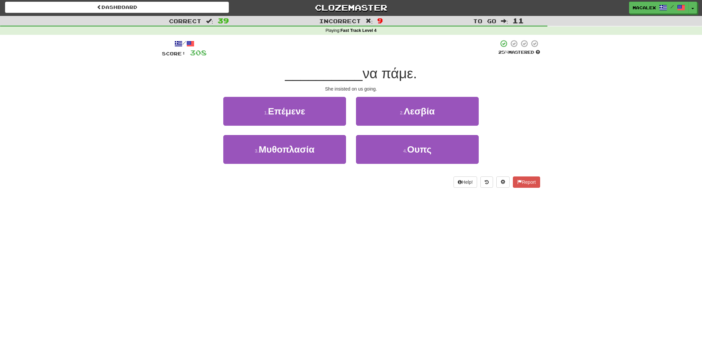
click at [283, 114] on span "Επέμενε" at bounding box center [286, 111] width 37 height 10
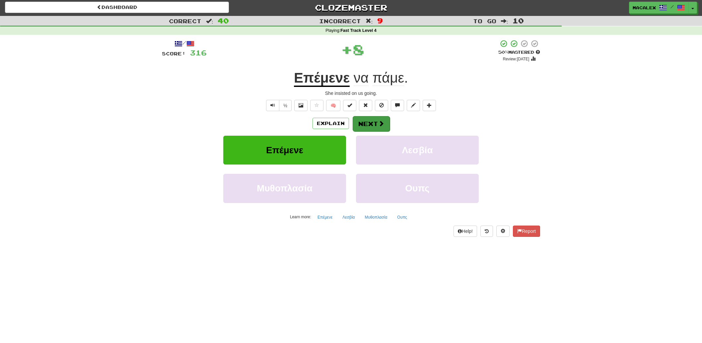
click at [369, 125] on button "Next" at bounding box center [371, 123] width 37 height 15
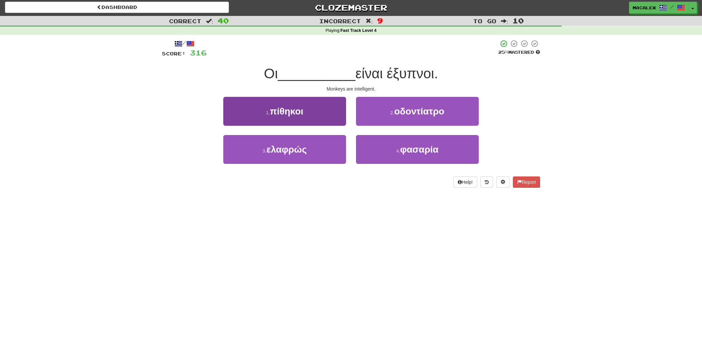
click at [280, 116] on button "1 . πίθηκοι" at bounding box center [284, 111] width 123 height 29
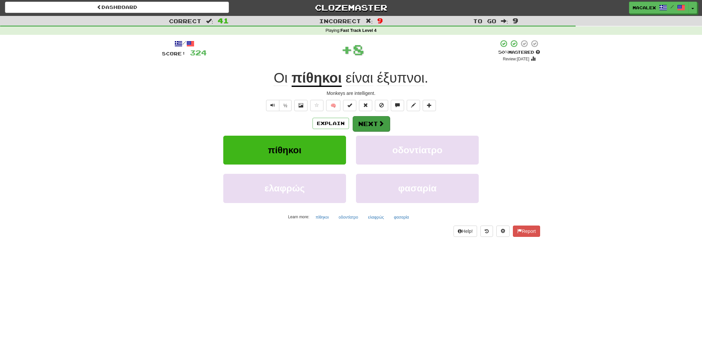
click at [382, 124] on span at bounding box center [381, 123] width 6 height 6
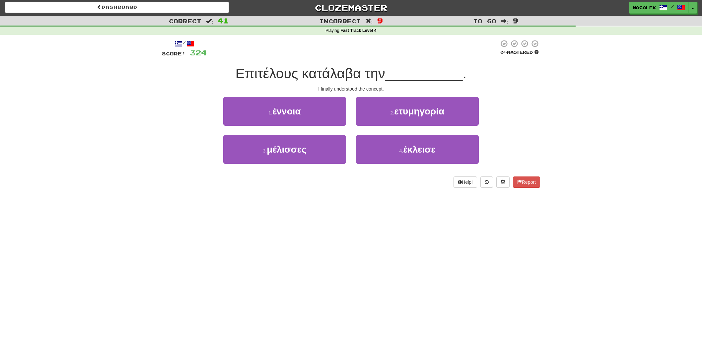
drag, startPoint x: 279, startPoint y: 112, endPoint x: 297, endPoint y: 115, distance: 18.5
click at [279, 112] on span "έννοια" at bounding box center [286, 111] width 29 height 10
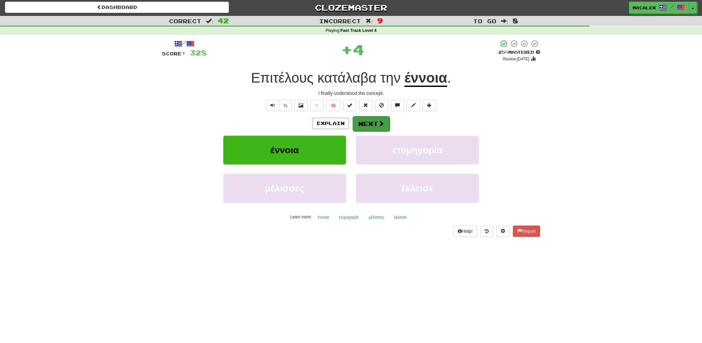
click at [364, 126] on button "Next" at bounding box center [371, 123] width 37 height 15
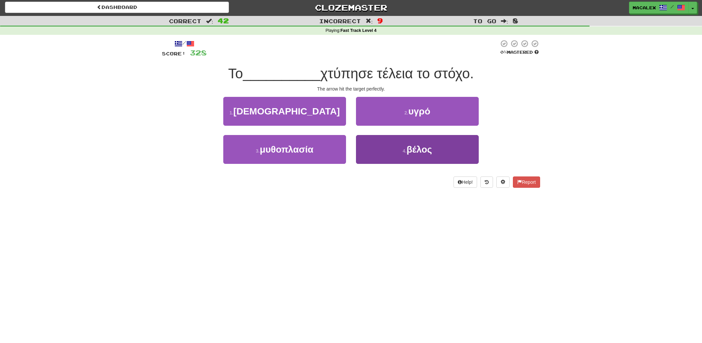
click at [382, 140] on button "4 . βέλος" at bounding box center [417, 149] width 123 height 29
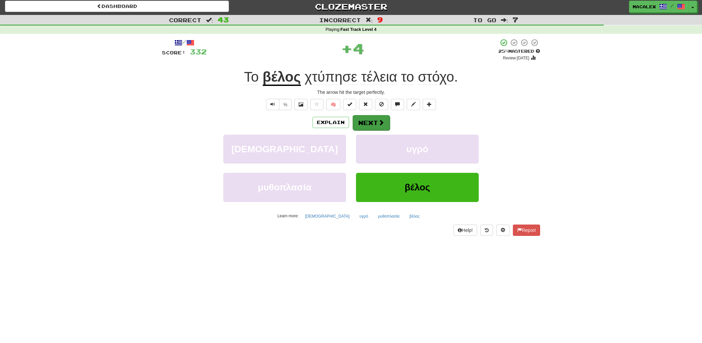
scroll to position [3, 0]
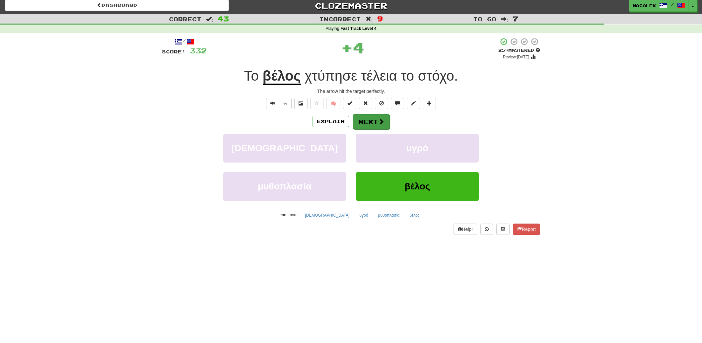
click at [369, 121] on button "Next" at bounding box center [371, 121] width 37 height 15
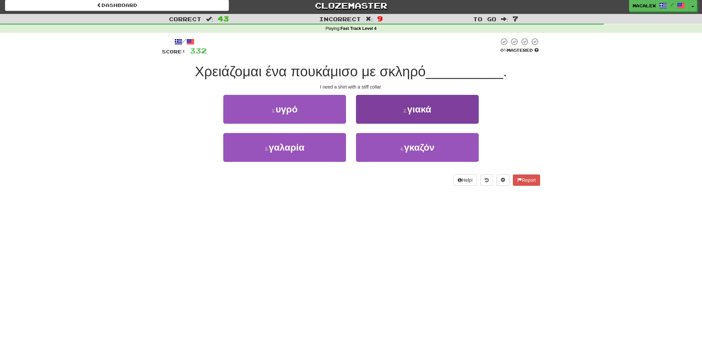
click at [393, 118] on button "2 . γιακά" at bounding box center [417, 109] width 123 height 29
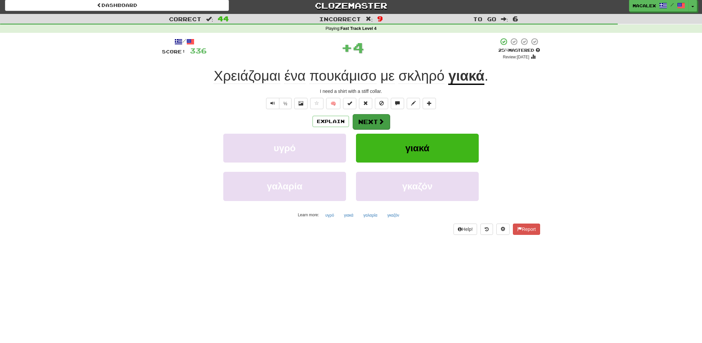
click at [378, 126] on button "Next" at bounding box center [371, 121] width 37 height 15
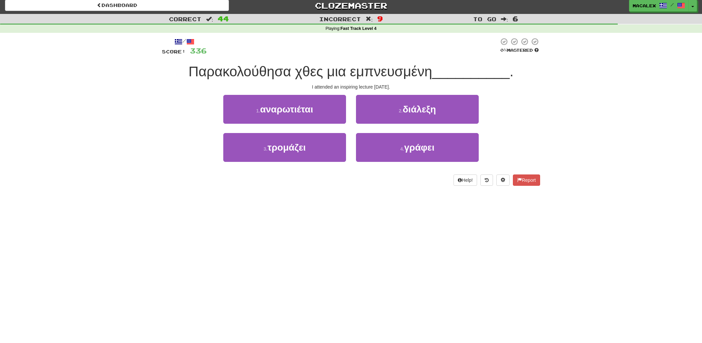
scroll to position [3, 0]
click at [293, 111] on span "αναρωτιέται" at bounding box center [286, 109] width 53 height 10
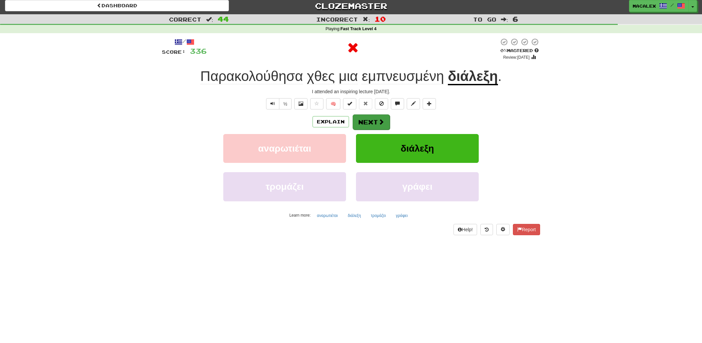
click at [360, 124] on button "Next" at bounding box center [371, 121] width 37 height 15
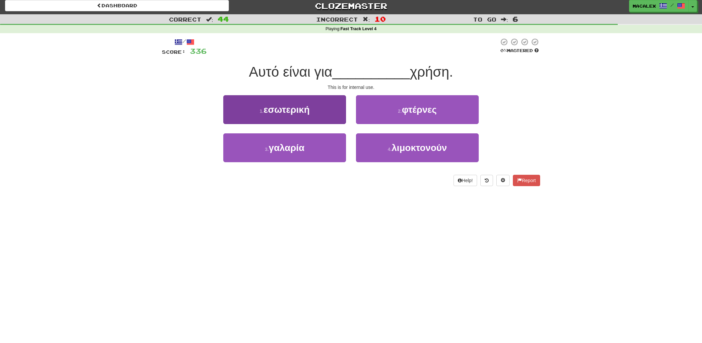
click at [277, 111] on span "εσωτερική" at bounding box center [286, 109] width 46 height 10
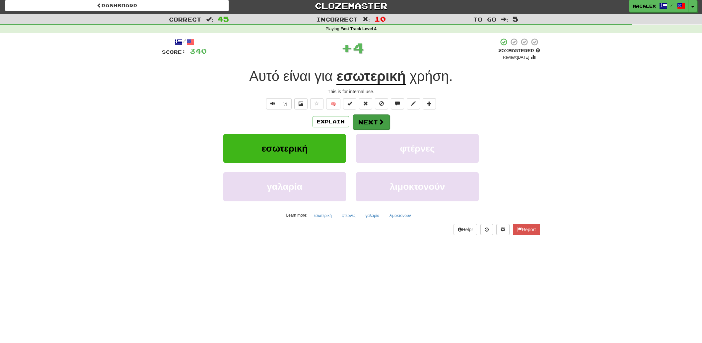
click at [364, 123] on button "Next" at bounding box center [371, 121] width 37 height 15
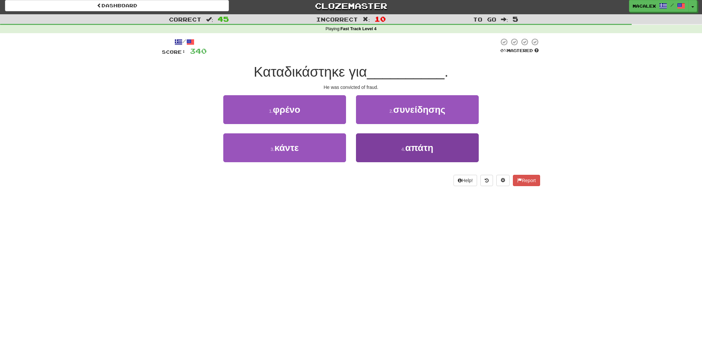
click at [394, 151] on button "4 . απάτη" at bounding box center [417, 147] width 123 height 29
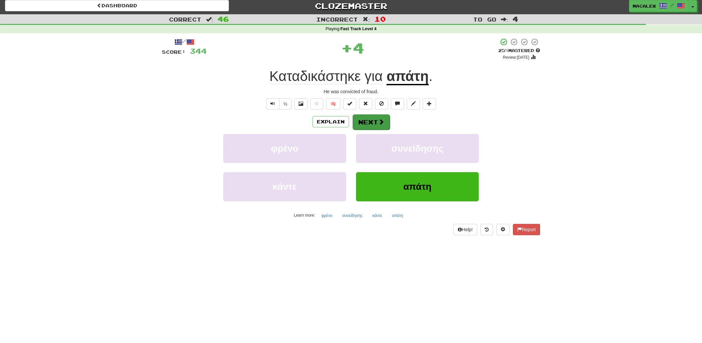
click at [372, 121] on button "Next" at bounding box center [371, 121] width 37 height 15
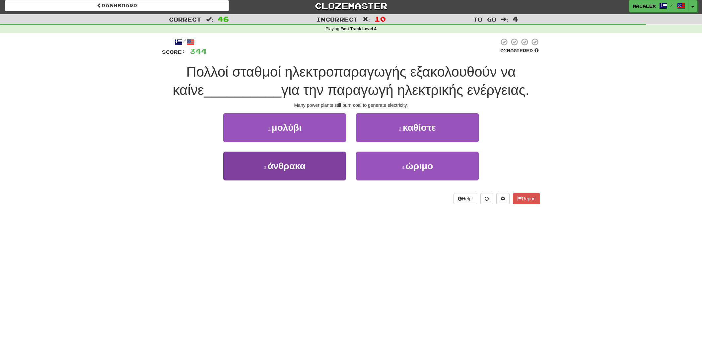
click at [314, 168] on button "3 . άνθρακα" at bounding box center [284, 166] width 123 height 29
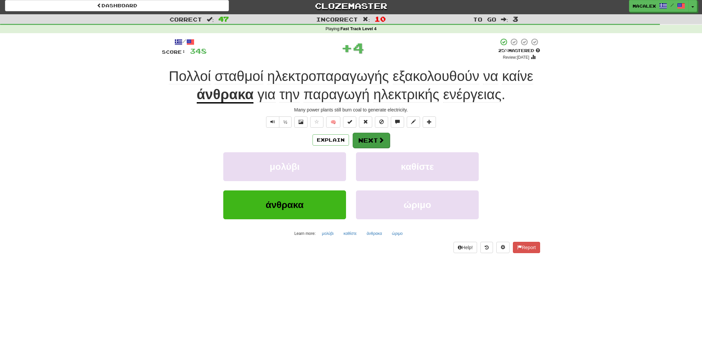
click at [378, 137] on span at bounding box center [381, 140] width 6 height 6
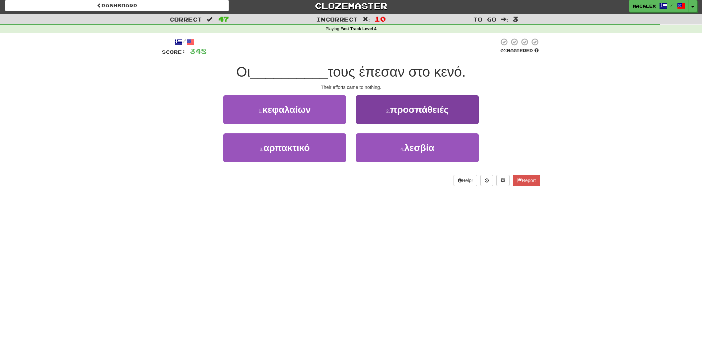
click at [401, 114] on button "2 . προσπάθειές" at bounding box center [417, 109] width 123 height 29
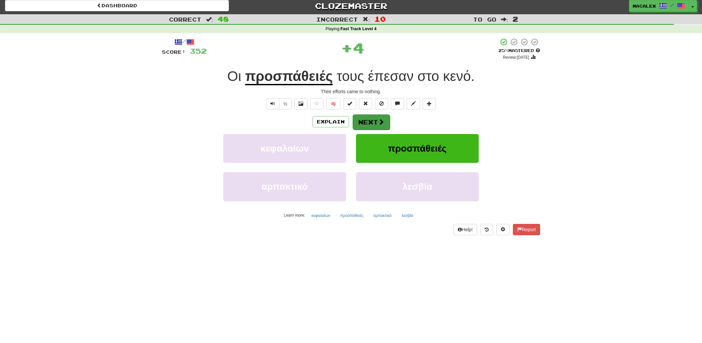
click at [368, 122] on button "Next" at bounding box center [371, 121] width 37 height 15
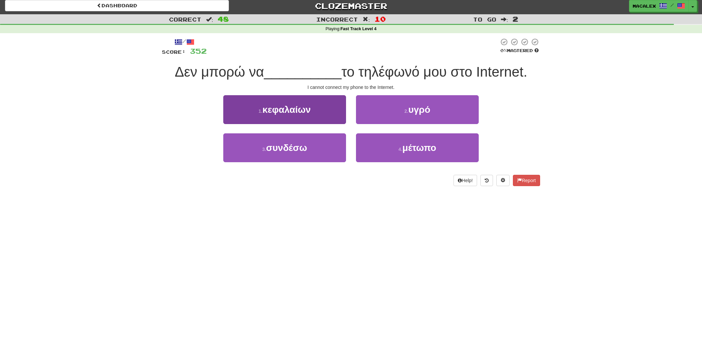
click at [294, 146] on span "συνδέσω" at bounding box center [286, 148] width 41 height 10
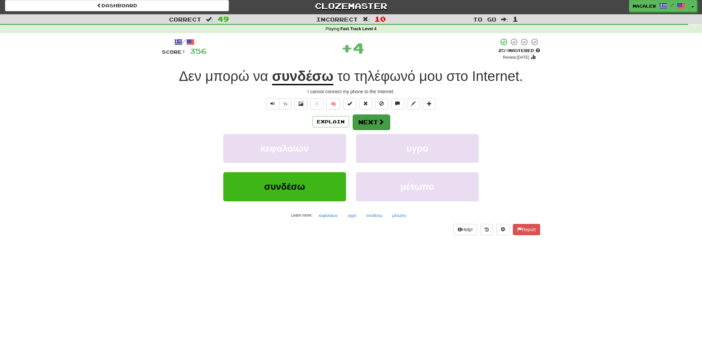
click at [378, 122] on span at bounding box center [381, 122] width 6 height 6
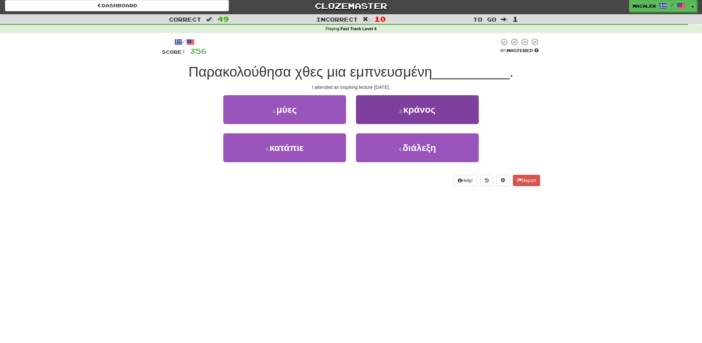
click at [415, 149] on span "διάλεξη" at bounding box center [419, 148] width 33 height 10
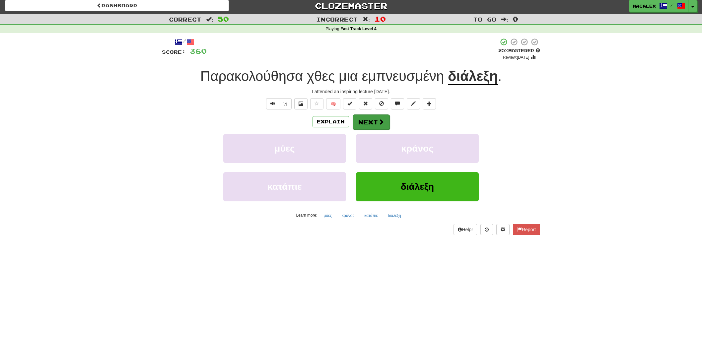
click at [365, 126] on button "Next" at bounding box center [371, 121] width 37 height 15
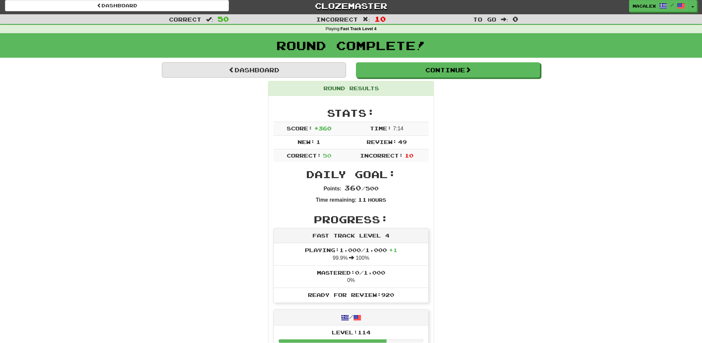
click at [245, 73] on link "Dashboard" at bounding box center [254, 69] width 184 height 15
